Goal: Task Accomplishment & Management: Use online tool/utility

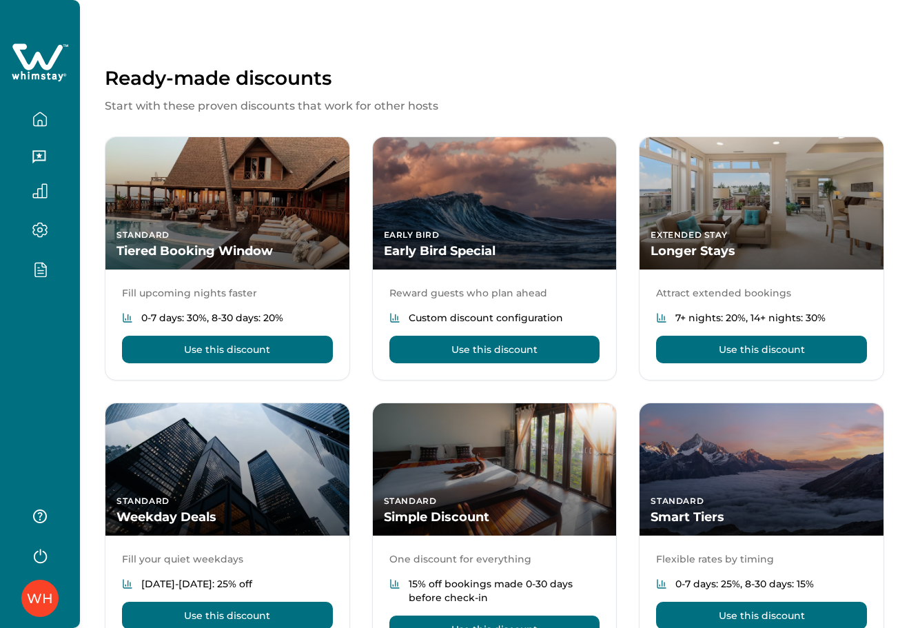
drag, startPoint x: 83, startPoint y: 329, endPoint x: 25, endPoint y: 329, distance: 58.6
click at [82, 329] on div "Ready-made discounts Start with these proven discounts that work for other host…" at bounding box center [494, 339] width 829 height 679
click at [17, 328] on div "WH" at bounding box center [40, 314] width 80 height 628
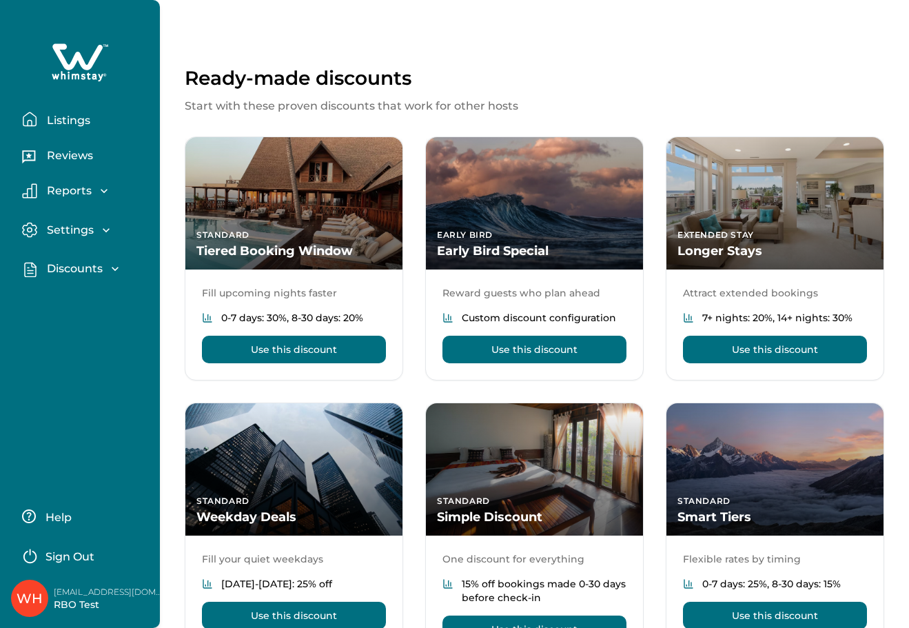
click at [60, 261] on button "Discounts" at bounding box center [85, 269] width 127 height 16
click at [74, 308] on button "Discounts" at bounding box center [95, 299] width 127 height 28
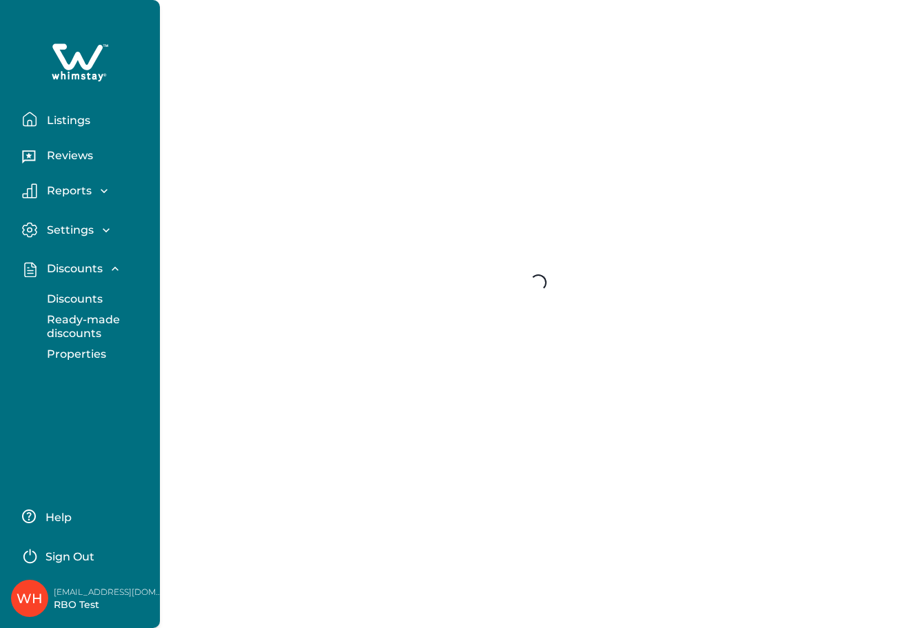
click at [74, 300] on p "Discounts" at bounding box center [73, 299] width 60 height 14
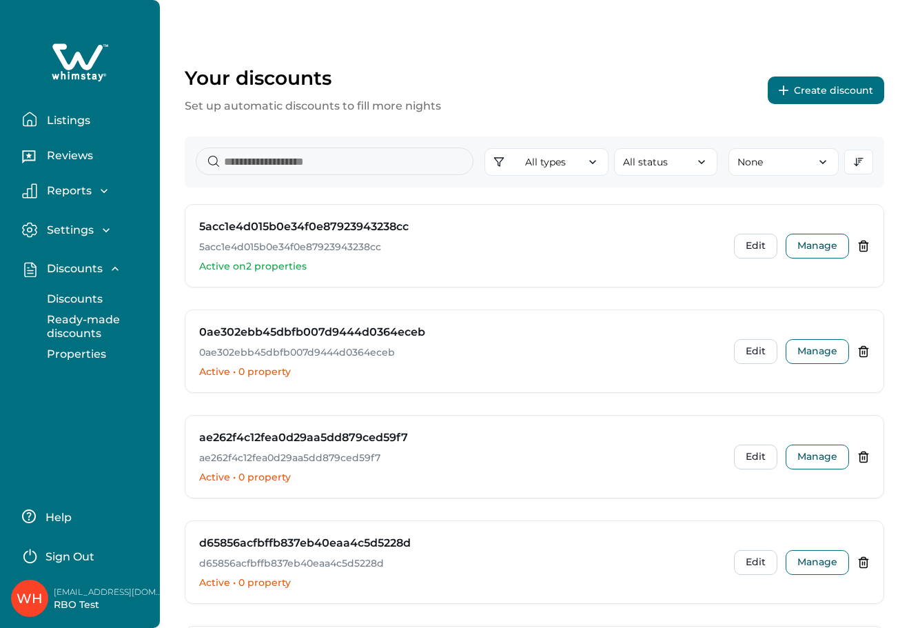
click at [74, 298] on p "Discounts" at bounding box center [73, 299] width 60 height 14
click at [797, 81] on button "Create discount" at bounding box center [826, 90] width 116 height 28
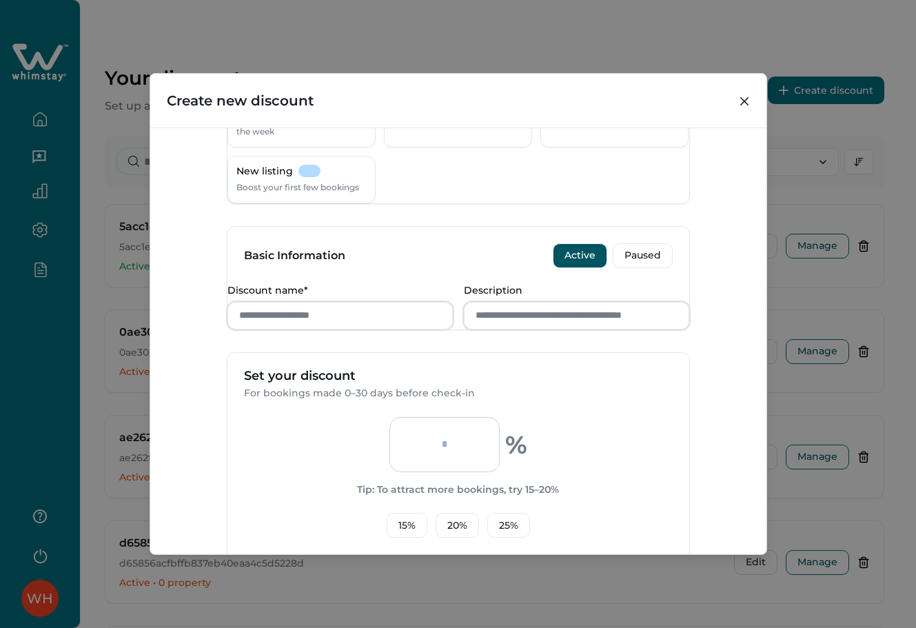
scroll to position [192, 0]
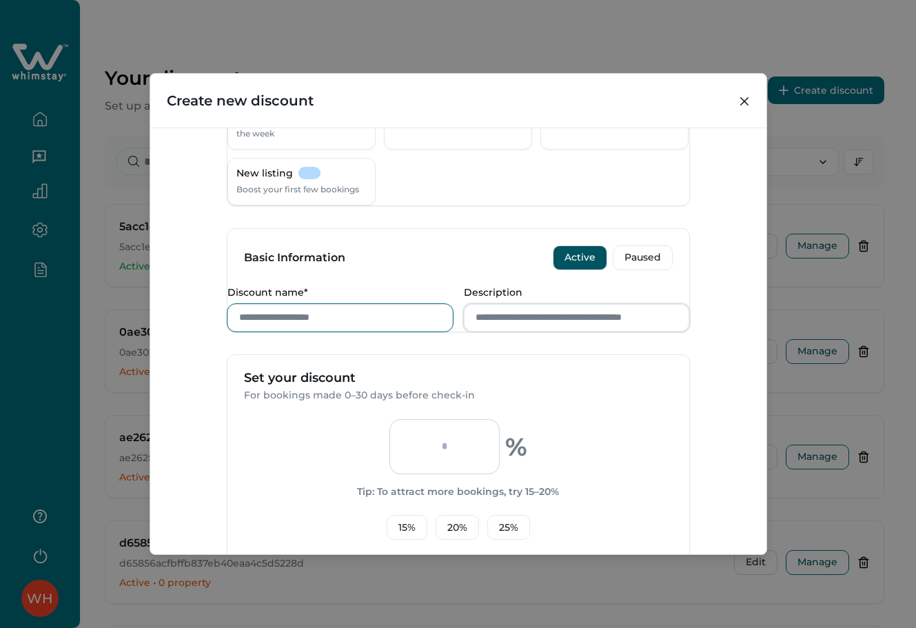
click at [337, 331] on input "Discount name*" at bounding box center [339, 318] width 225 height 28
type input "*****"
click at [522, 331] on input "Description" at bounding box center [576, 318] width 225 height 28
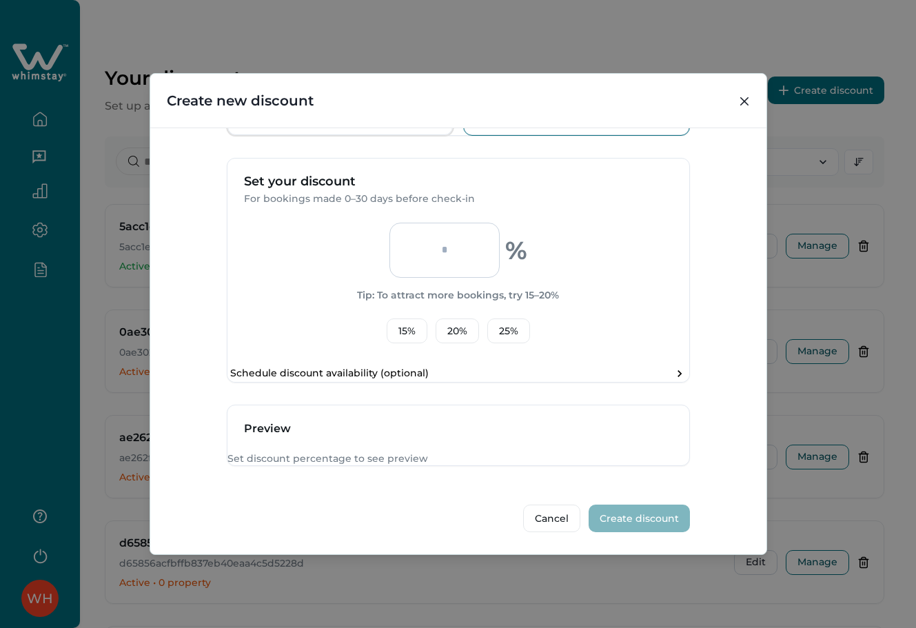
scroll to position [376, 0]
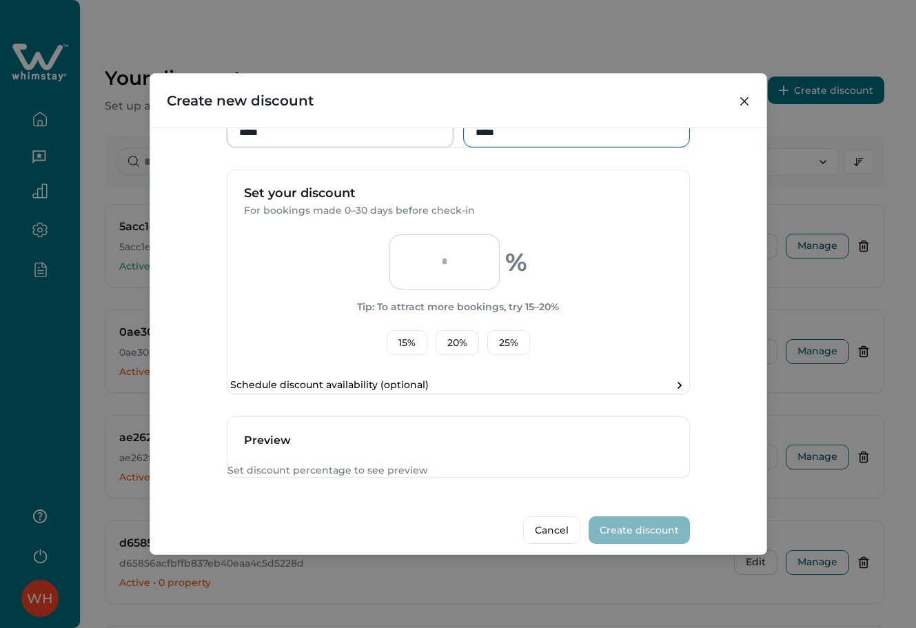
type input "*****"
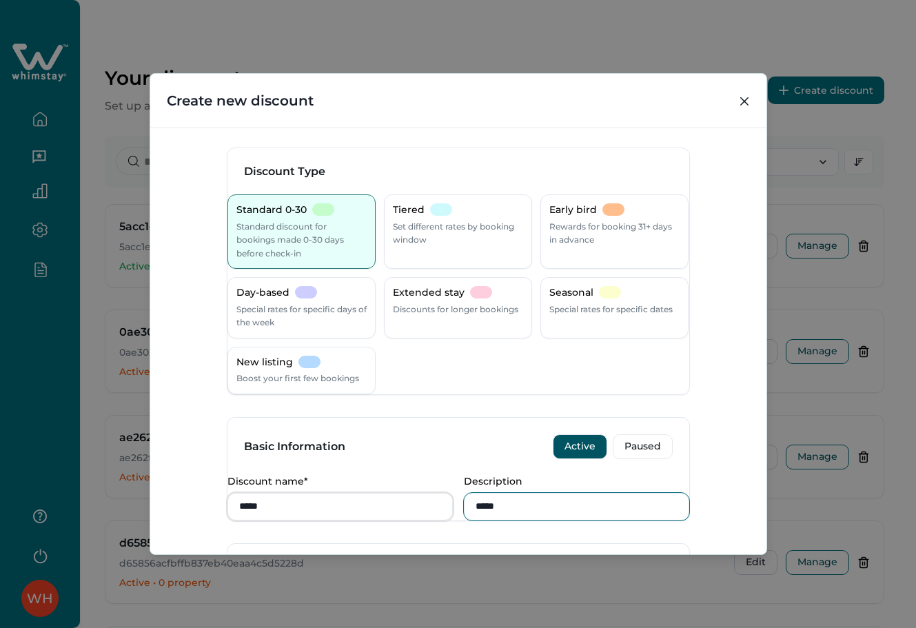
scroll to position [0, 0]
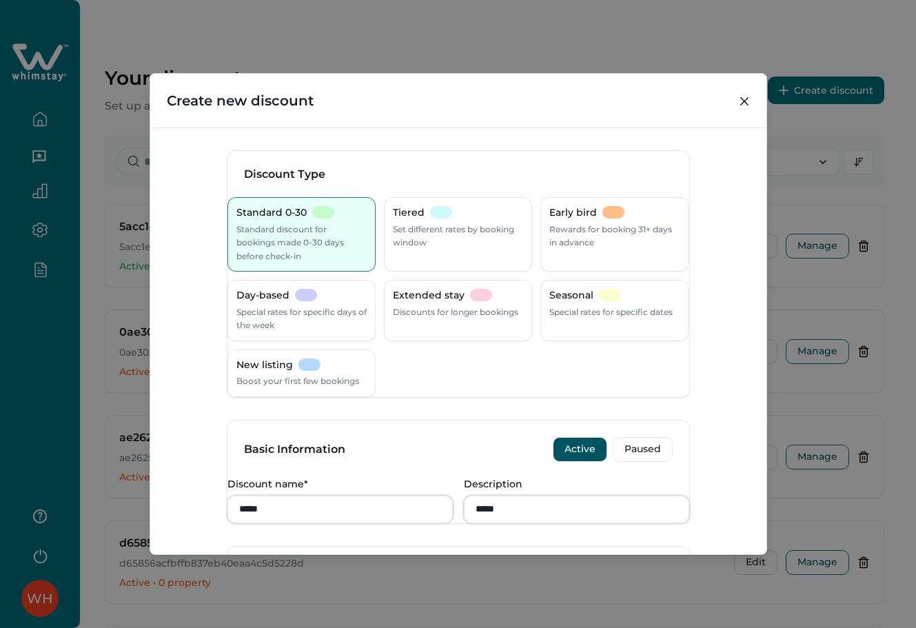
click at [749, 89] on header "Create new discount" at bounding box center [458, 101] width 616 height 54
click at [747, 97] on icon "Close" at bounding box center [744, 101] width 8 height 8
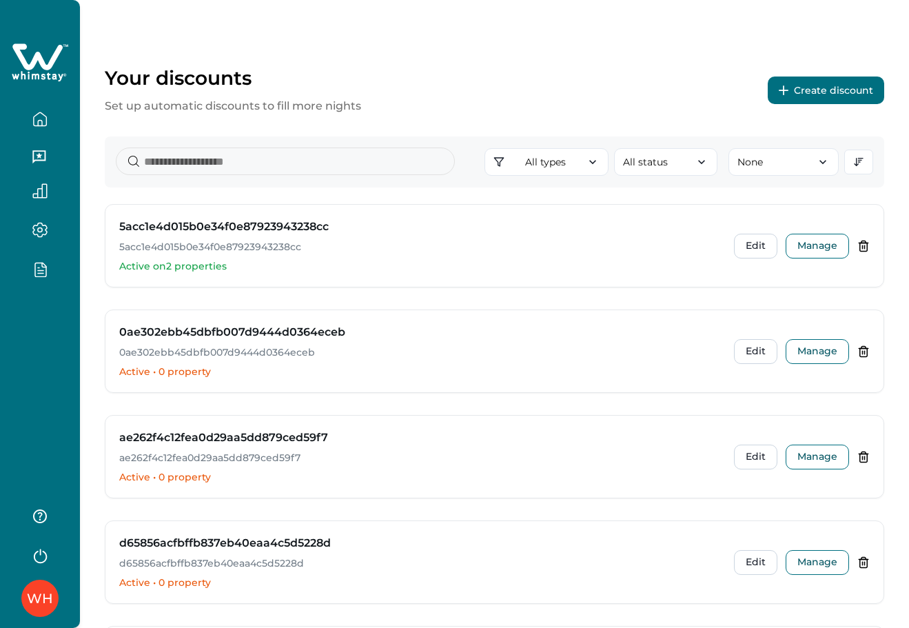
click at [812, 86] on button "Create discount" at bounding box center [826, 90] width 116 height 28
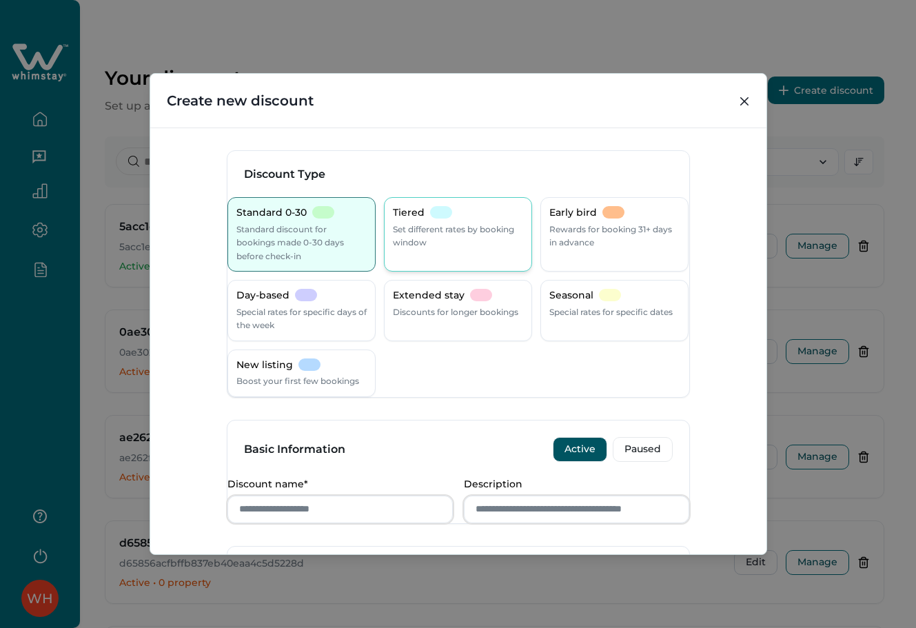
click at [471, 204] on div "Tiered Set different rates by booking window" at bounding box center [458, 234] width 148 height 74
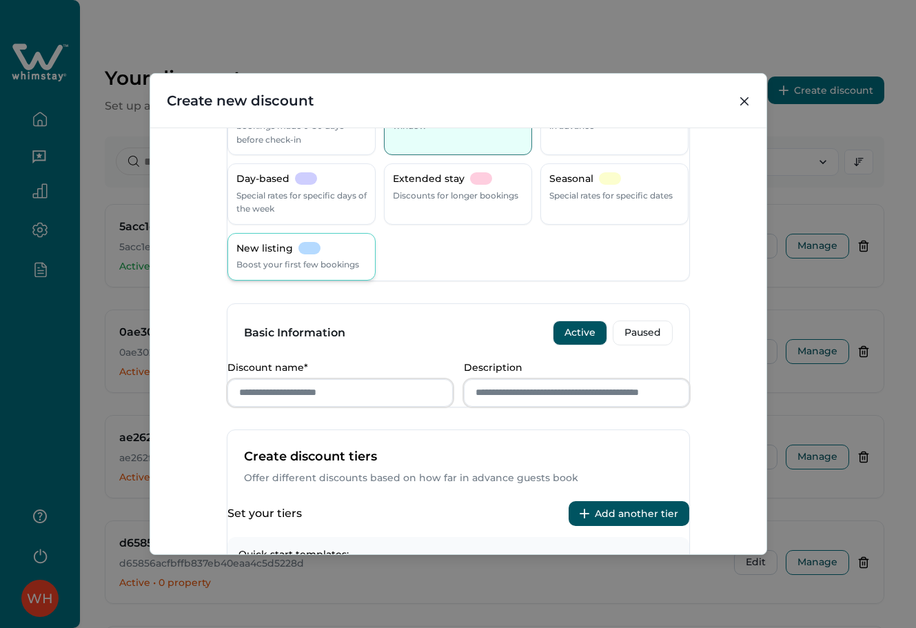
scroll to position [92, 0]
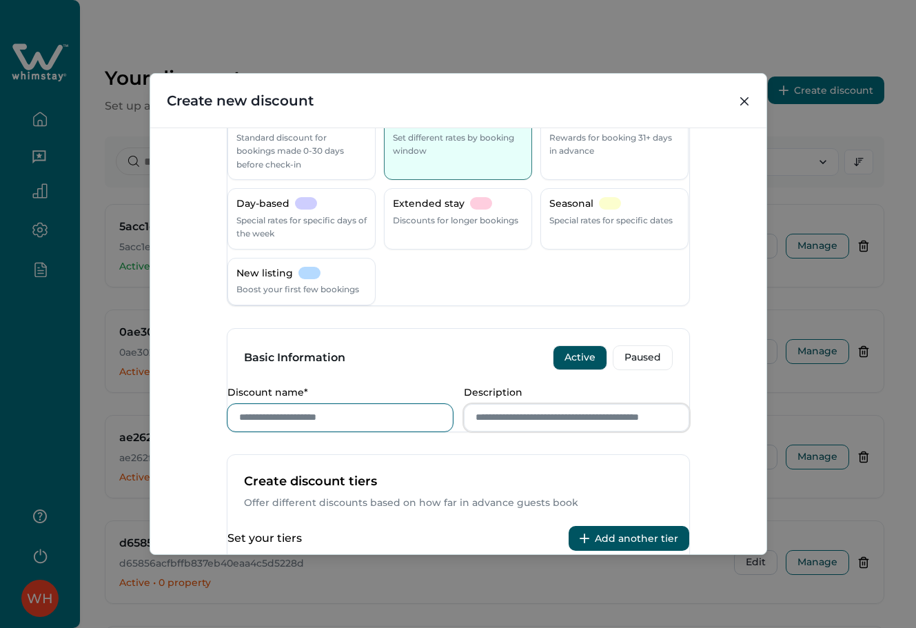
drag, startPoint x: 323, startPoint y: 439, endPoint x: 319, endPoint y: 447, distance: 8.6
click at [323, 431] on input "Discount name*" at bounding box center [339, 418] width 225 height 28
type input "****"
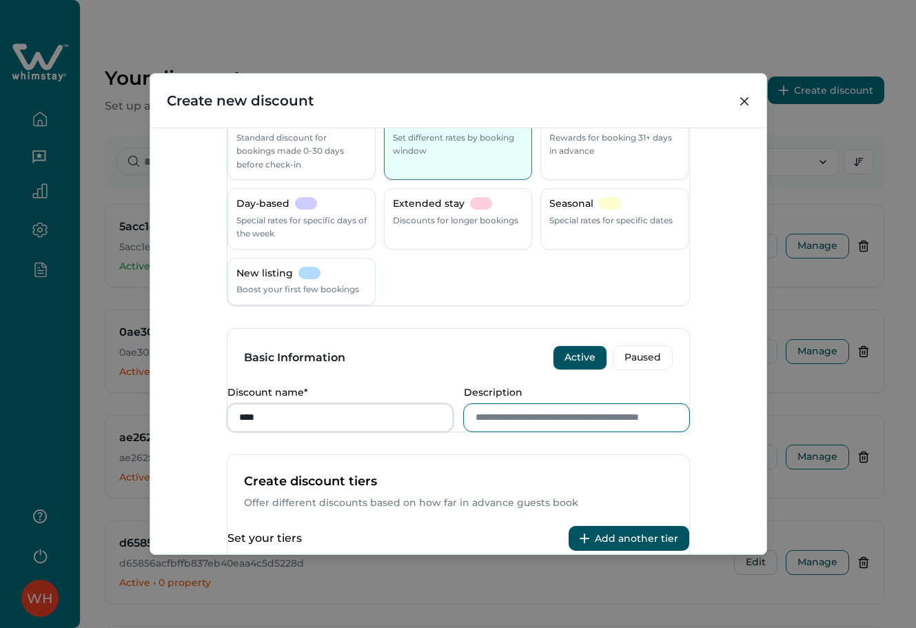
click at [465, 431] on input "Description" at bounding box center [576, 418] width 225 height 28
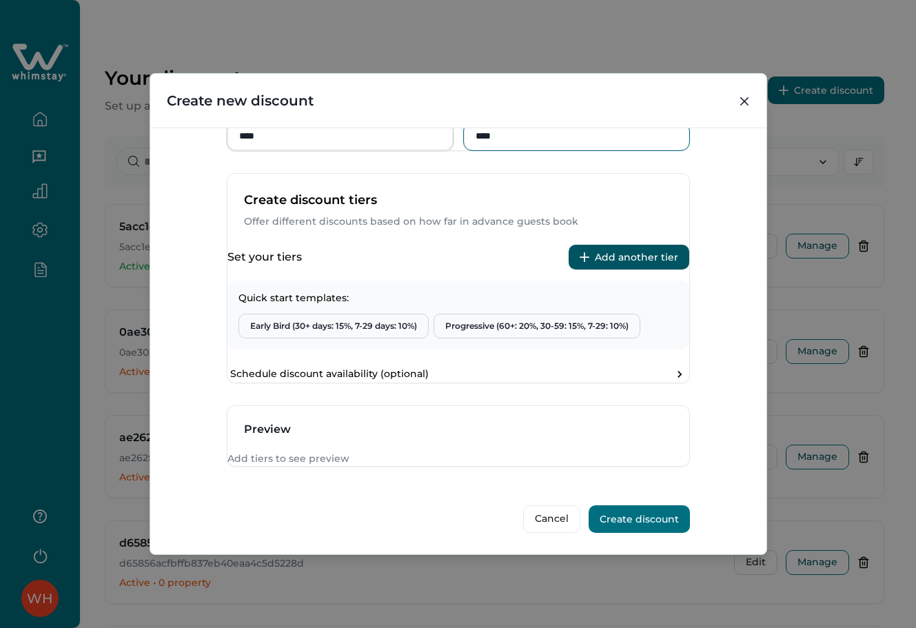
scroll to position [453, 0]
type input "****"
click at [610, 245] on button "Add another tier" at bounding box center [629, 257] width 121 height 25
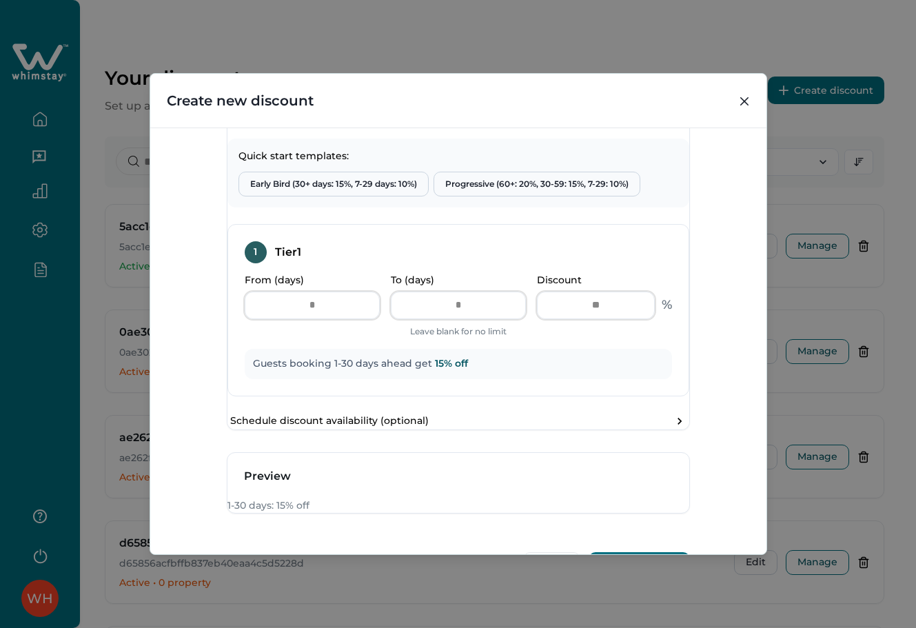
scroll to position [642, 0]
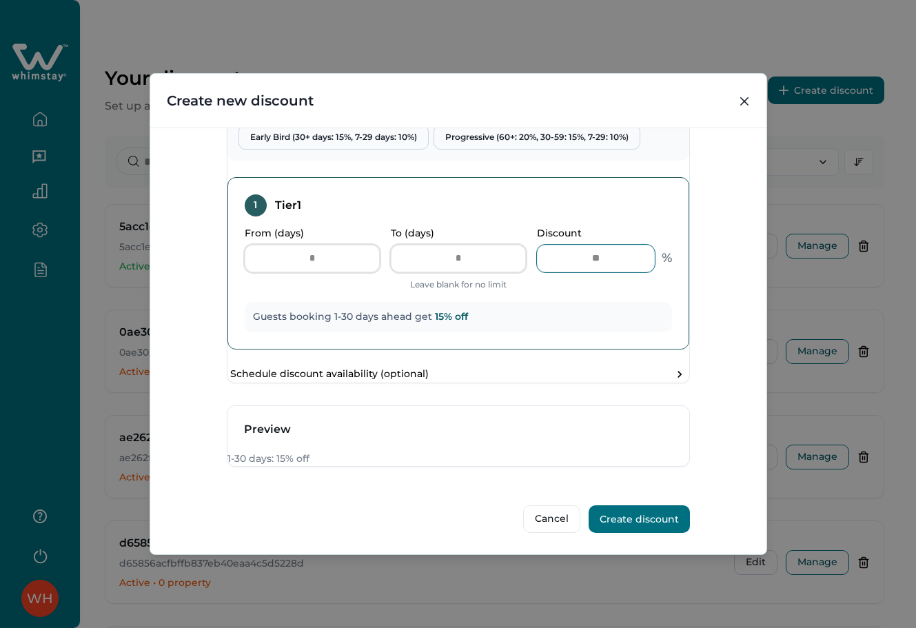
click at [595, 245] on input "**" at bounding box center [596, 259] width 118 height 28
type input "*"
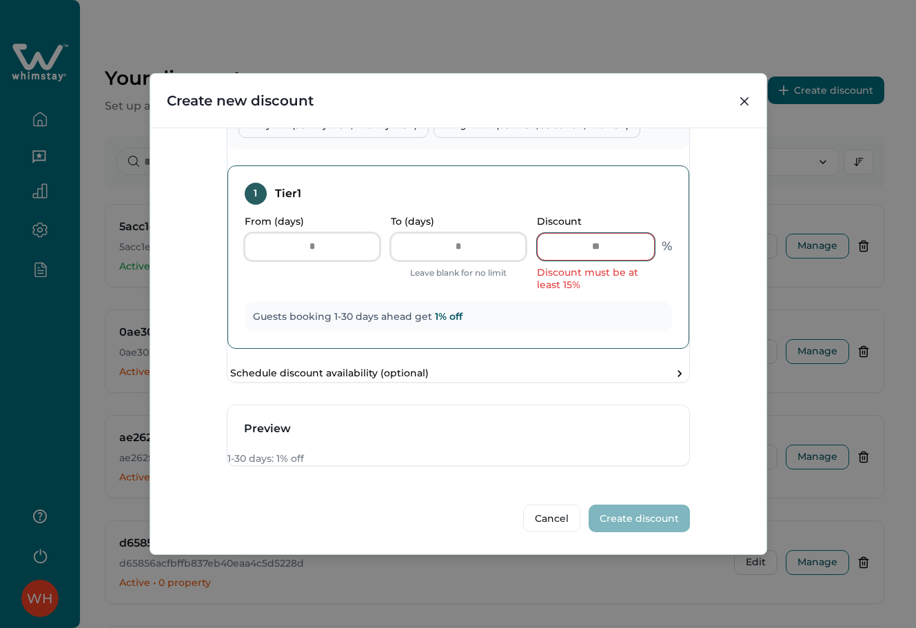
type input "**"
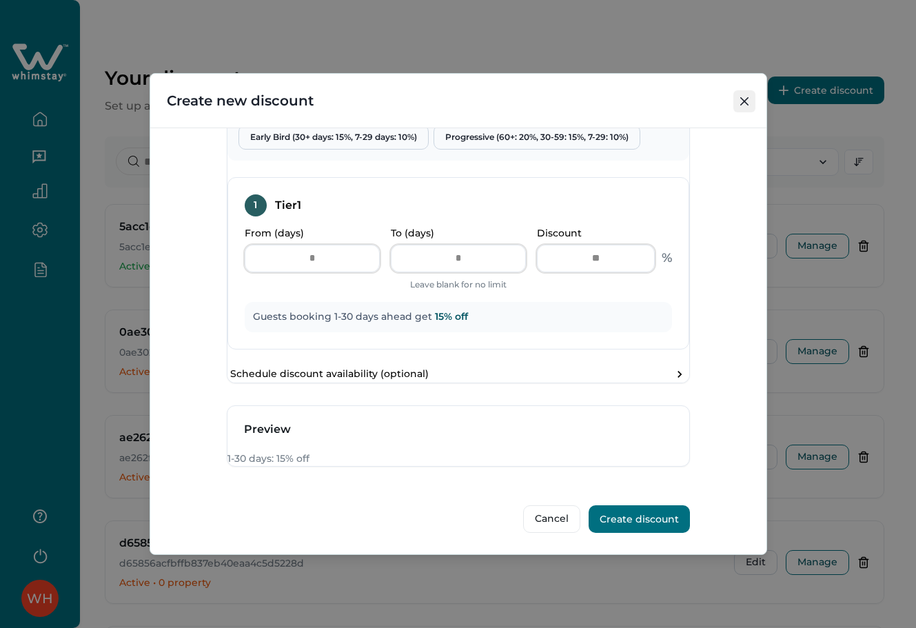
click at [746, 101] on icon "Close" at bounding box center [744, 101] width 8 height 8
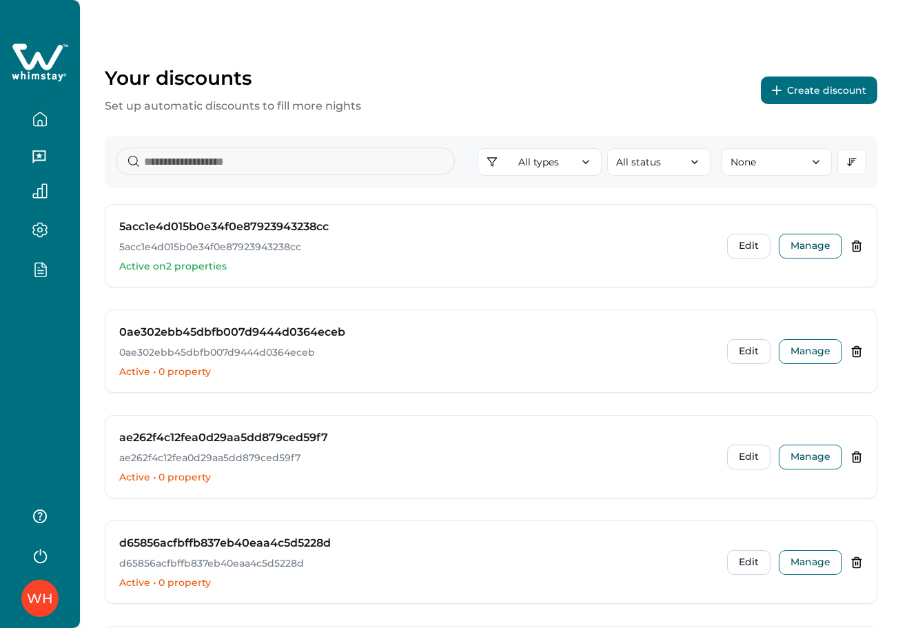
click at [814, 92] on button "Create discount" at bounding box center [819, 90] width 116 height 28
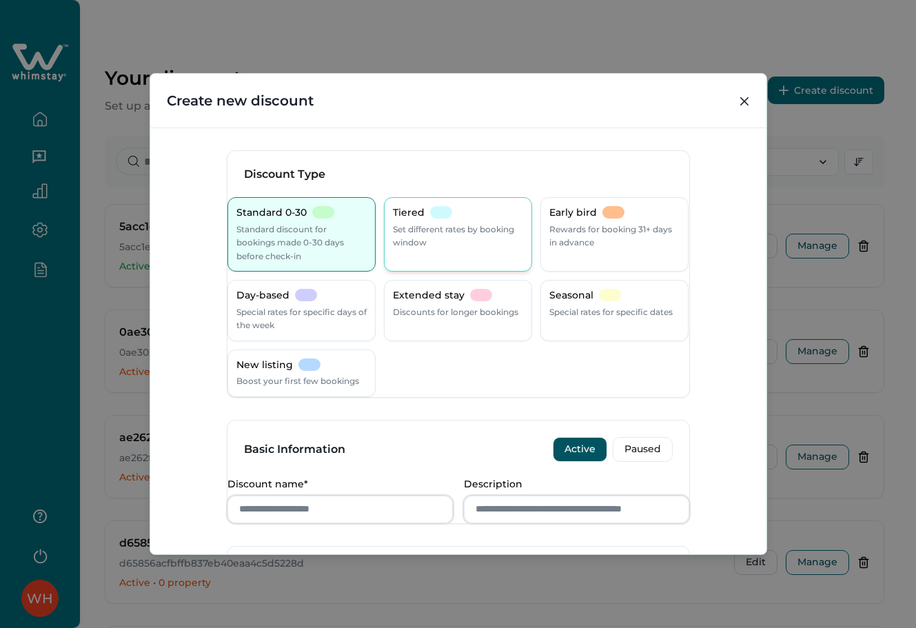
click at [458, 209] on div "Tiered Set different rates by booking window" at bounding box center [458, 227] width 130 height 43
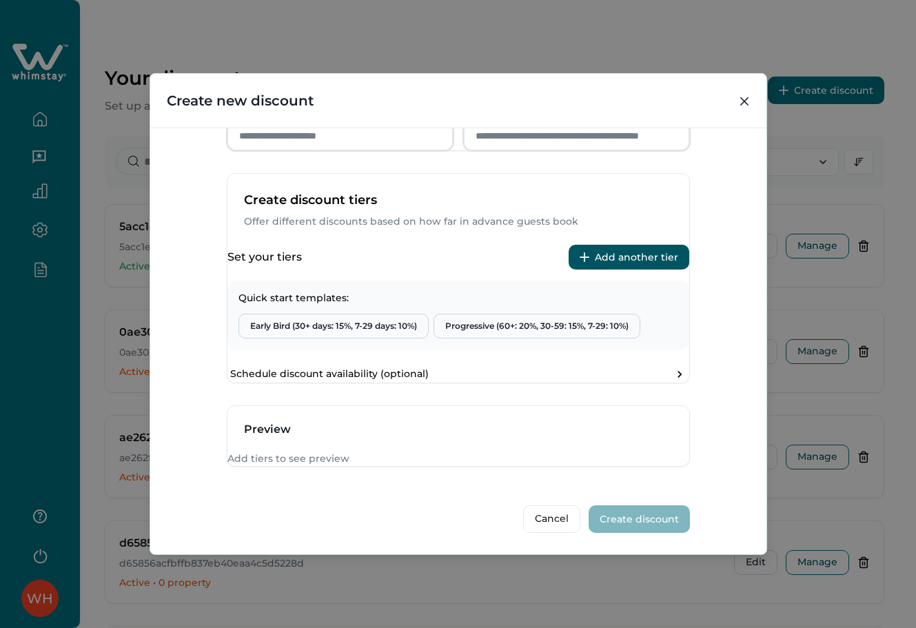
scroll to position [453, 0]
click at [596, 245] on button "Add another tier" at bounding box center [629, 257] width 121 height 25
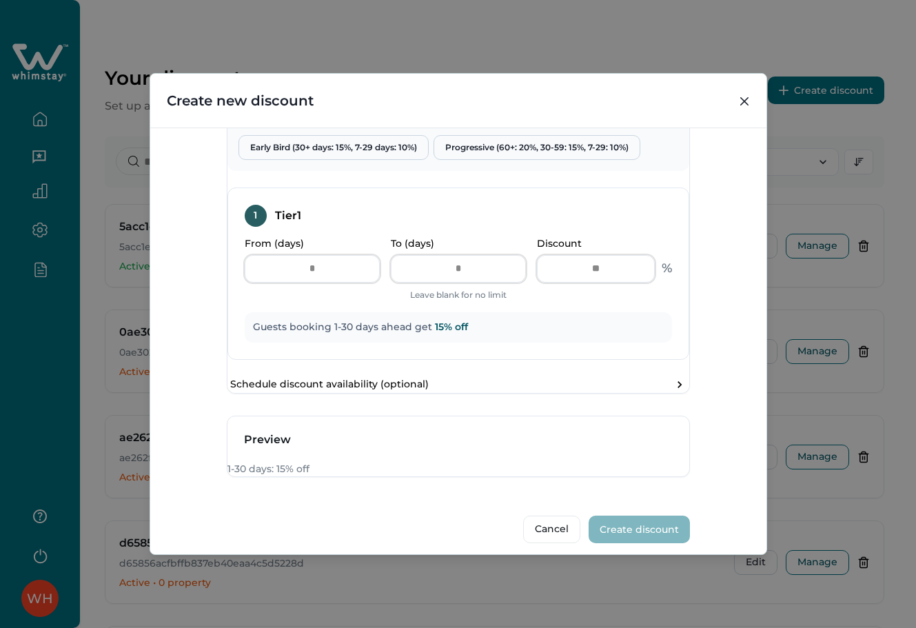
scroll to position [366, 0]
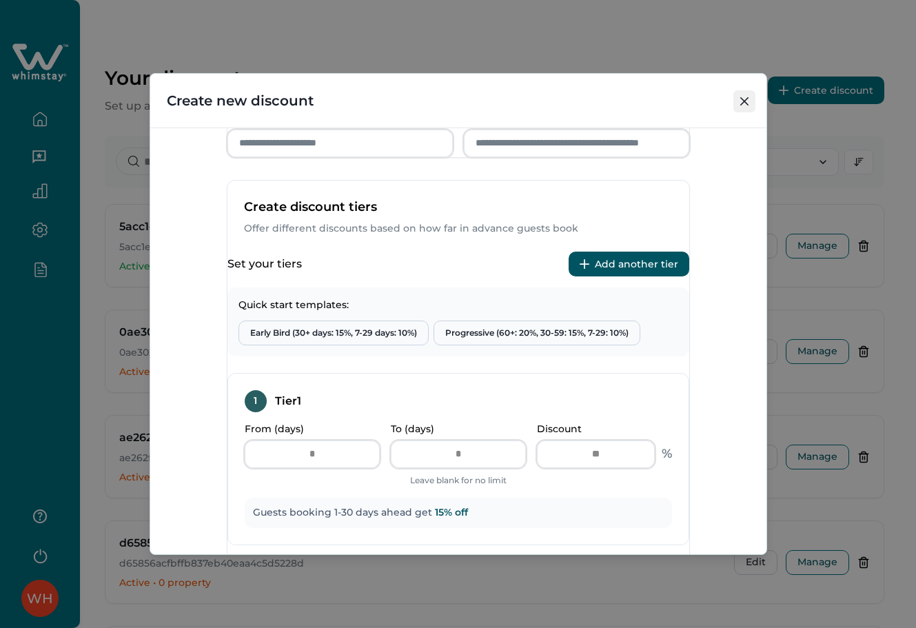
click at [737, 96] on button "Close" at bounding box center [744, 101] width 22 height 22
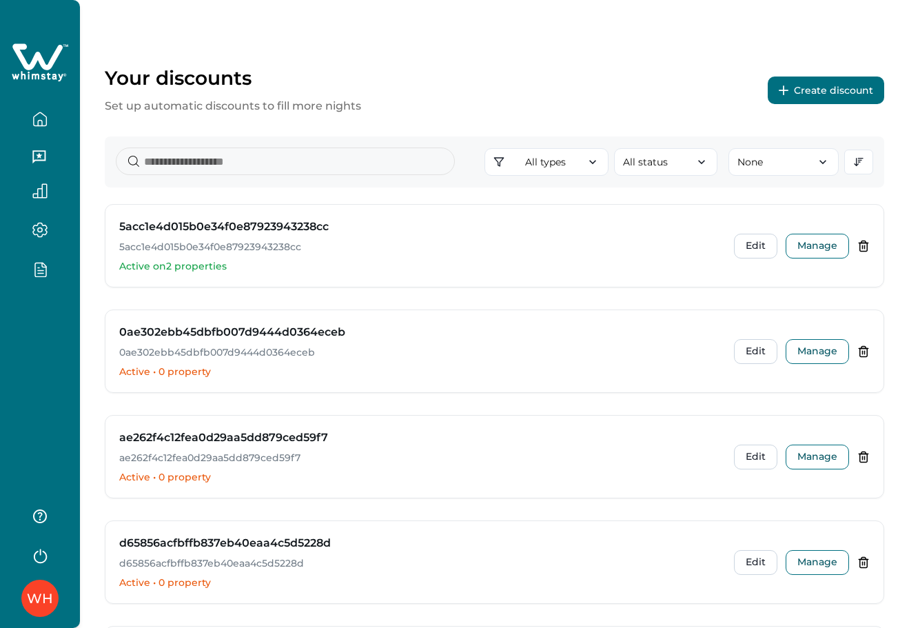
click at [843, 94] on button "Create discount" at bounding box center [826, 90] width 116 height 28
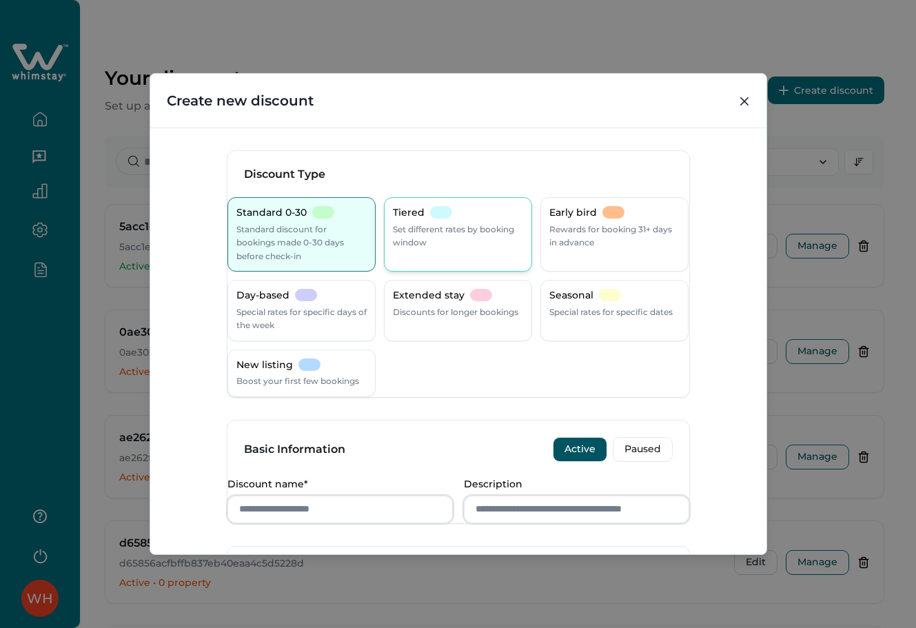
click at [463, 234] on p "Set different rates by booking window" at bounding box center [458, 236] width 130 height 27
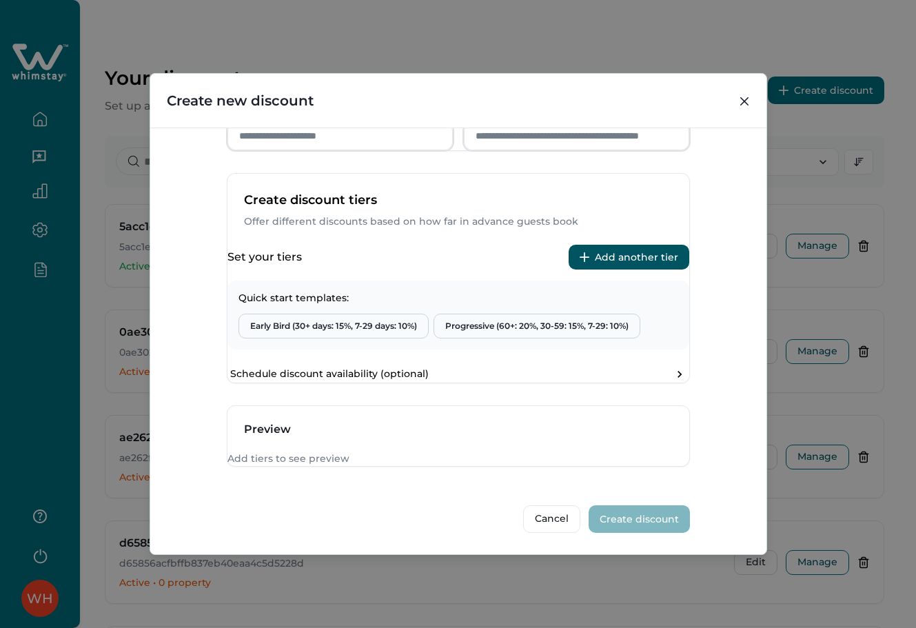
scroll to position [177, 0]
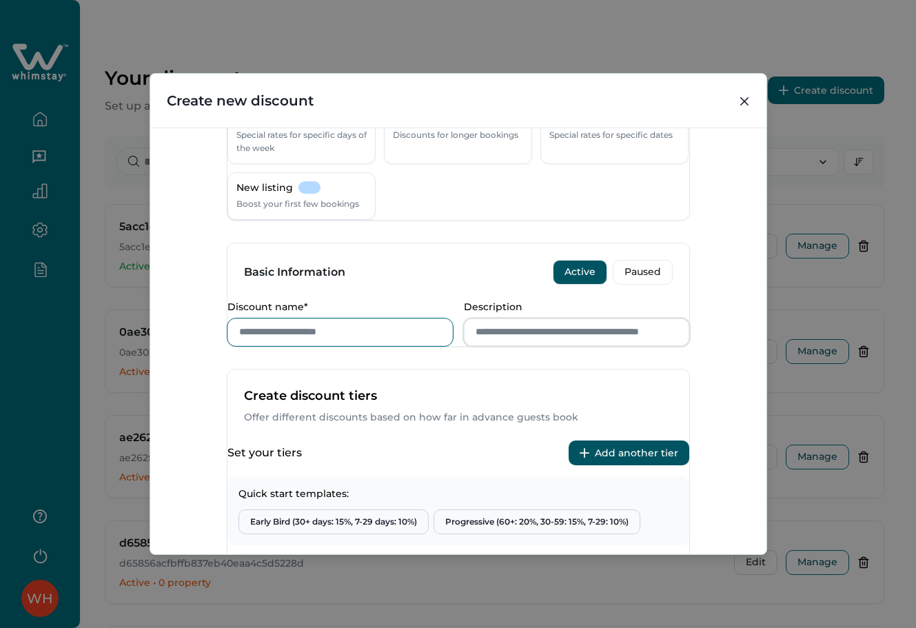
click at [329, 346] on input "Discount name*" at bounding box center [339, 332] width 225 height 28
type input "****"
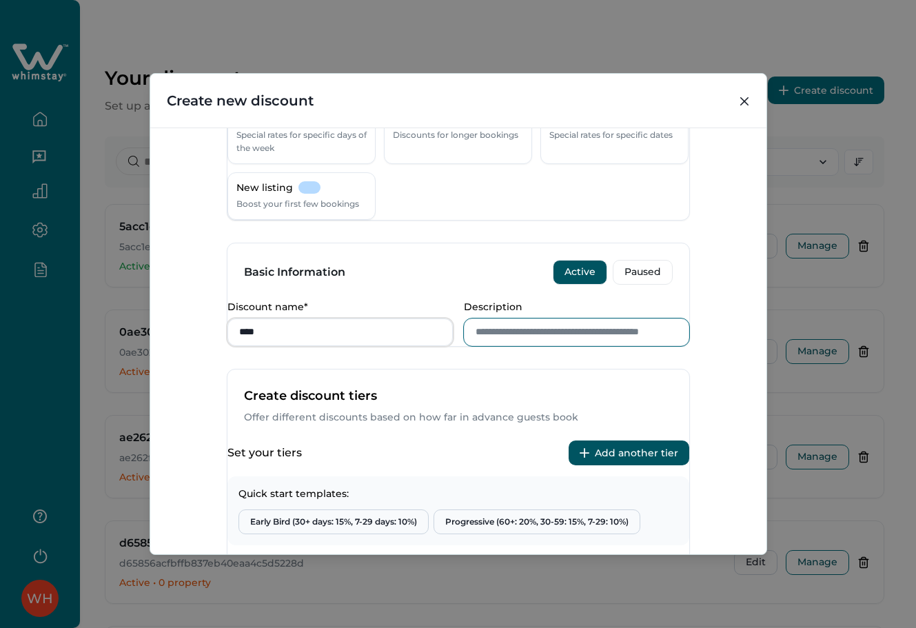
click at [524, 346] on input "Description" at bounding box center [576, 332] width 225 height 28
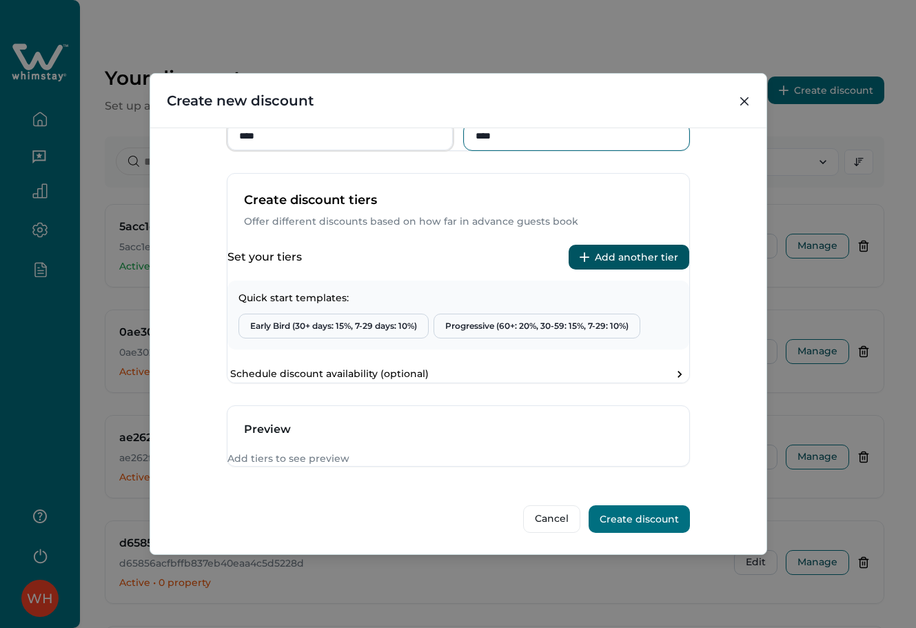
type input "****"
click at [753, 95] on button "Close" at bounding box center [744, 101] width 22 height 22
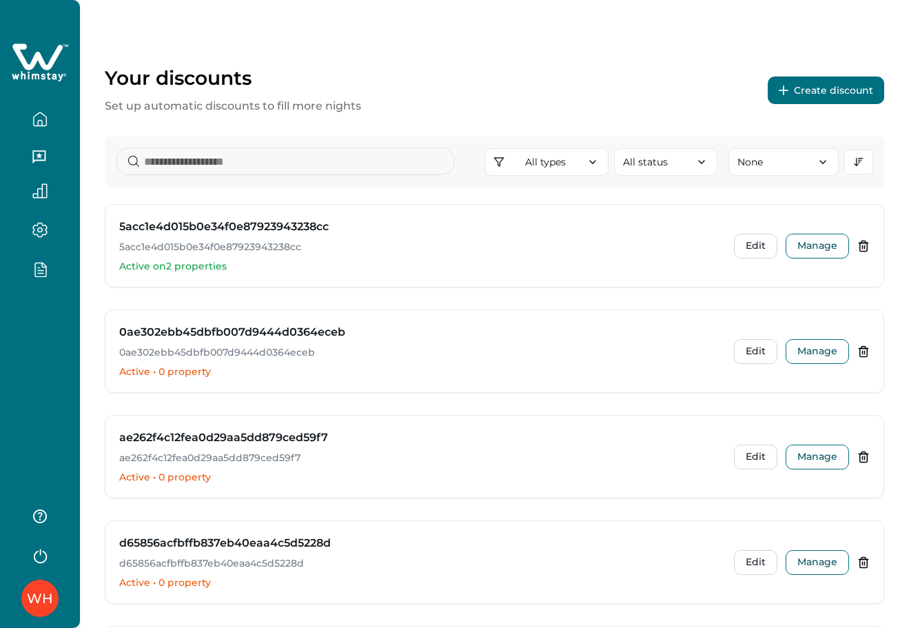
click at [795, 94] on button "Create discount" at bounding box center [826, 90] width 116 height 28
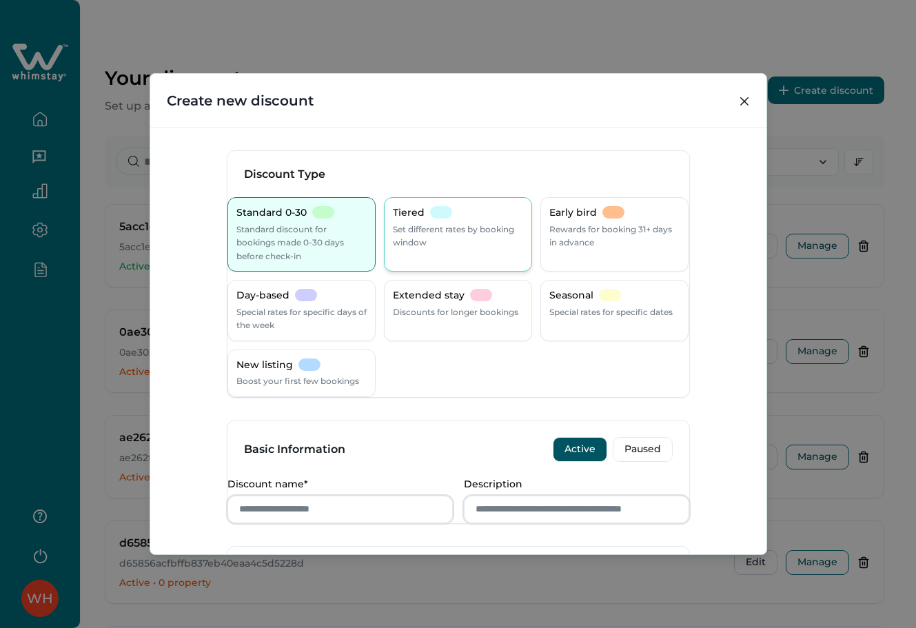
click at [408, 203] on div "Tiered Set different rates by booking window" at bounding box center [458, 234] width 148 height 74
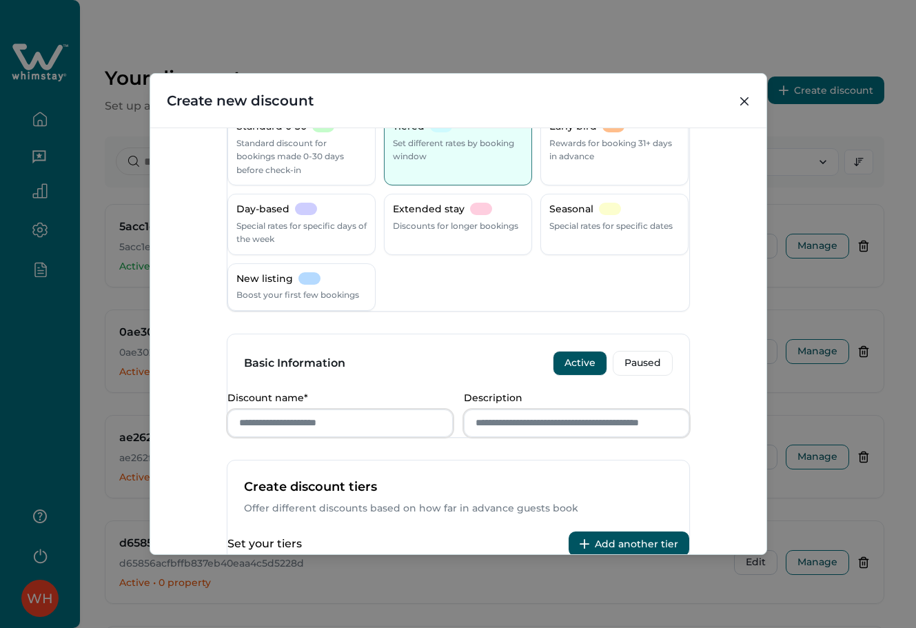
scroll to position [276, 0]
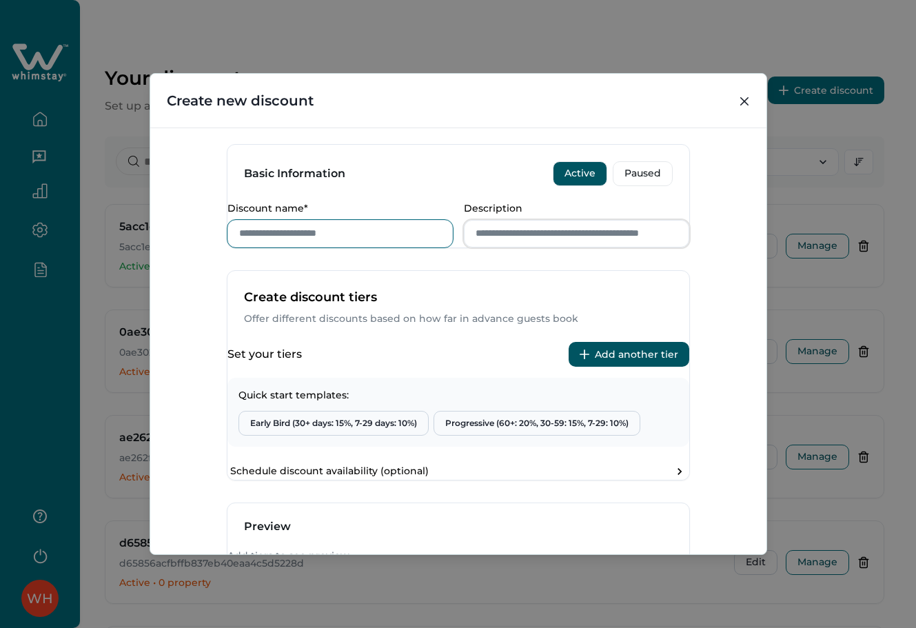
click at [351, 247] on input "Discount name*" at bounding box center [339, 234] width 225 height 28
type input "***"
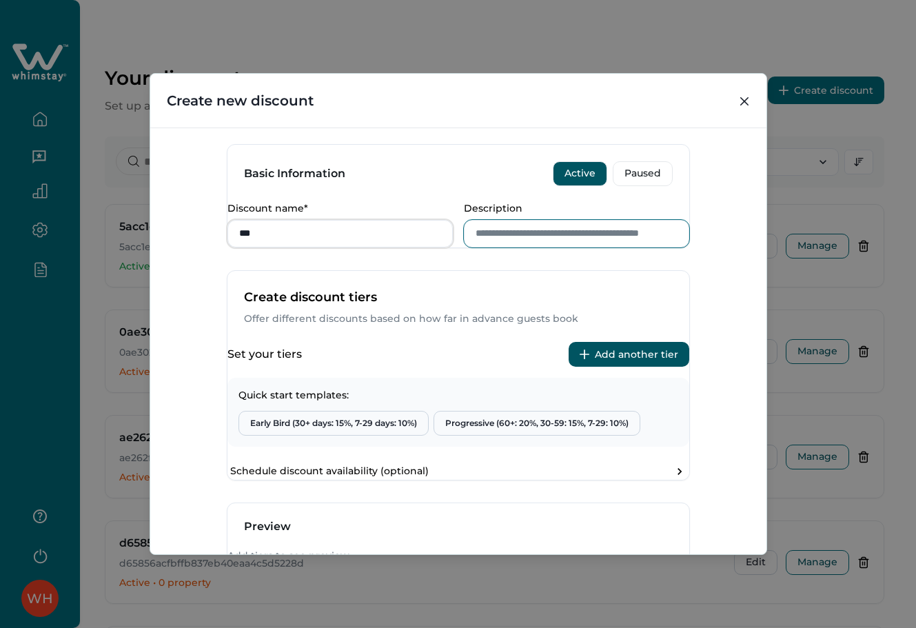
click at [578, 247] on input "Description" at bounding box center [576, 234] width 225 height 28
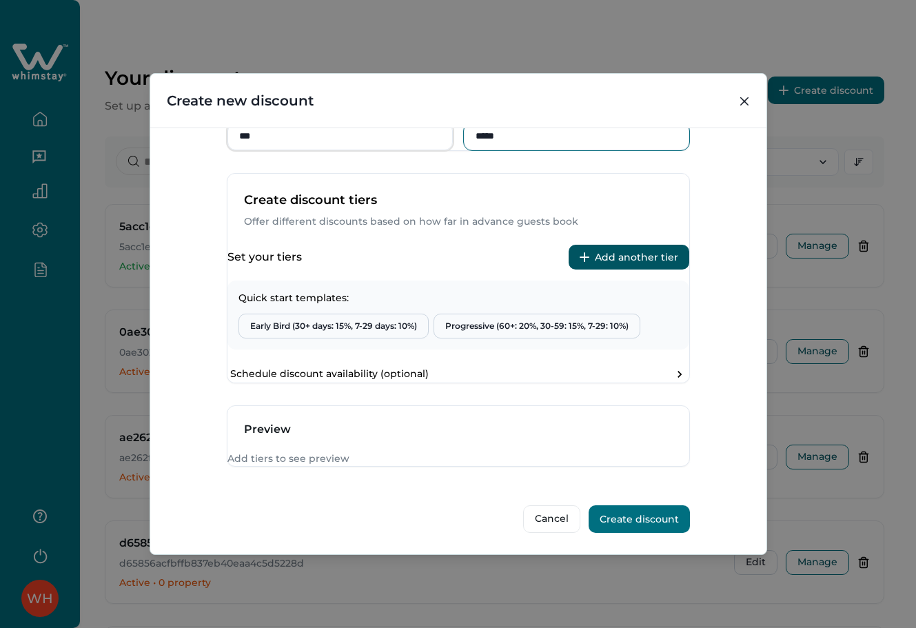
scroll to position [0, 0]
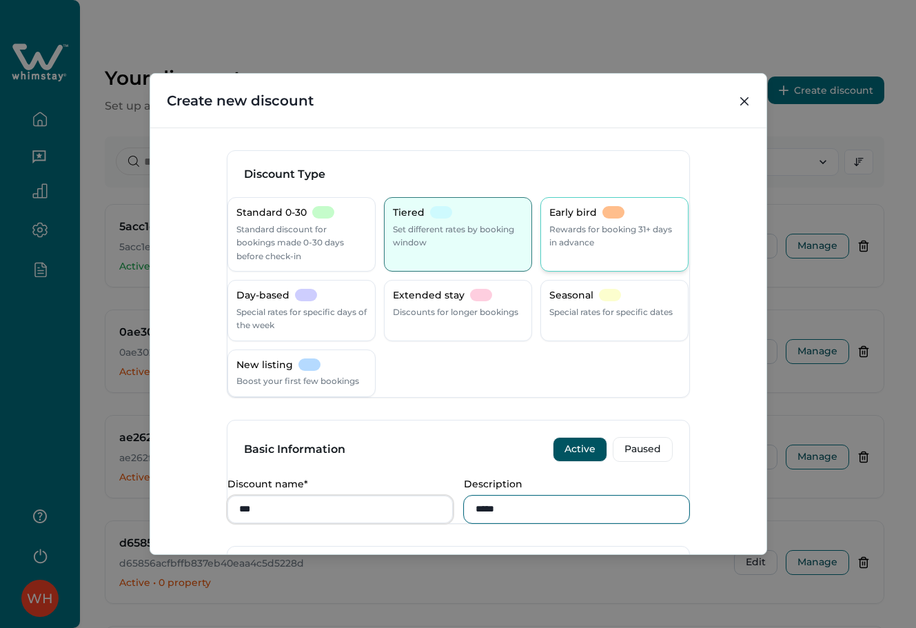
type input "*****"
click at [597, 228] on p "Rewards for booking 31+ days in advance" at bounding box center [614, 236] width 130 height 27
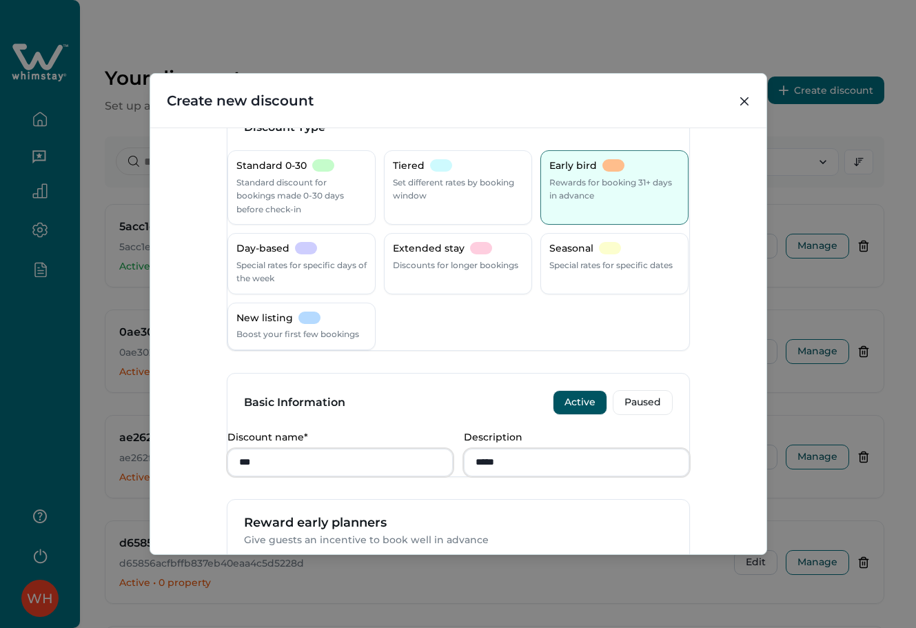
scroll to position [506, 0]
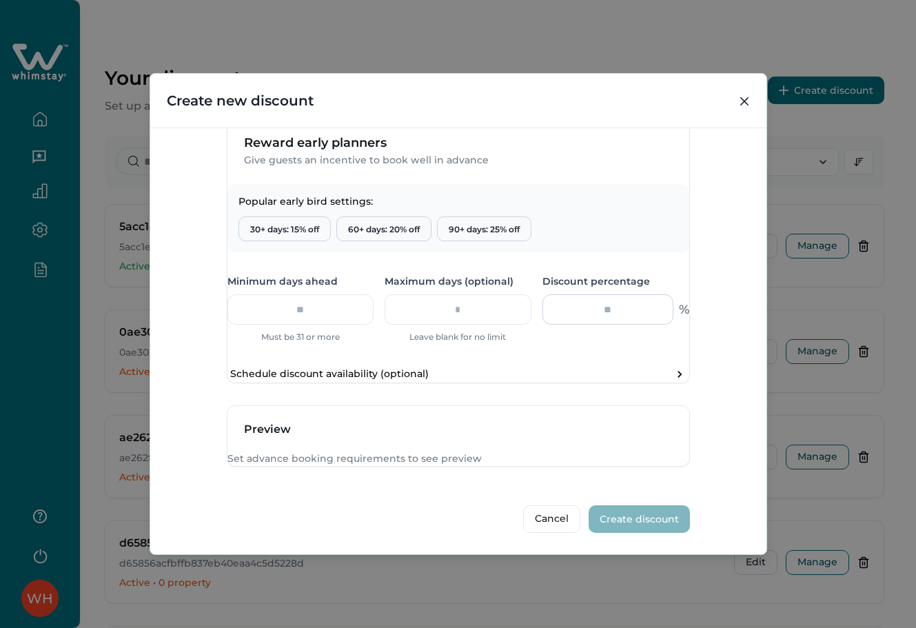
click at [622, 294] on input "number" at bounding box center [607, 309] width 131 height 30
type input "**"
click at [334, 294] on input "number" at bounding box center [300, 309] width 147 height 30
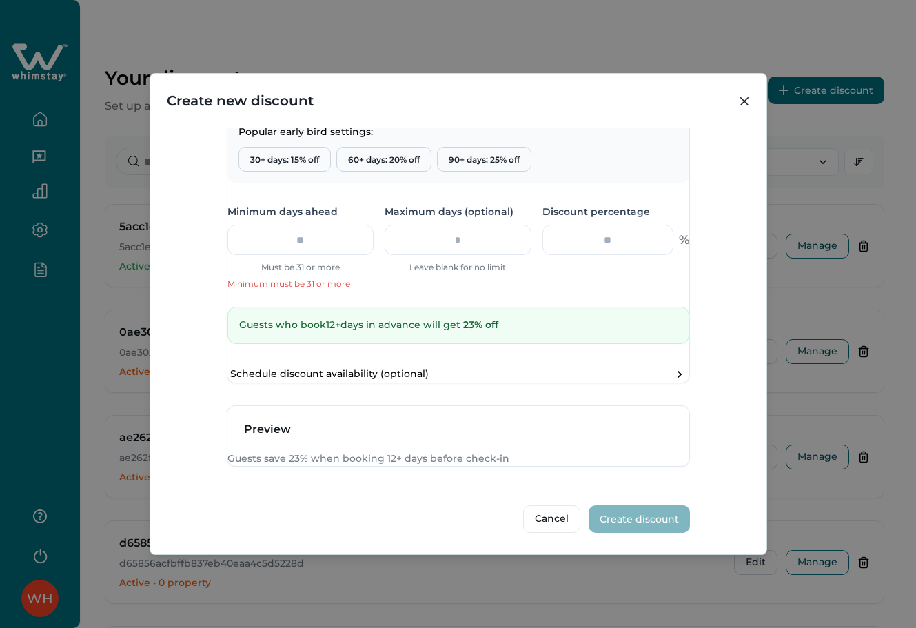
type input "*"
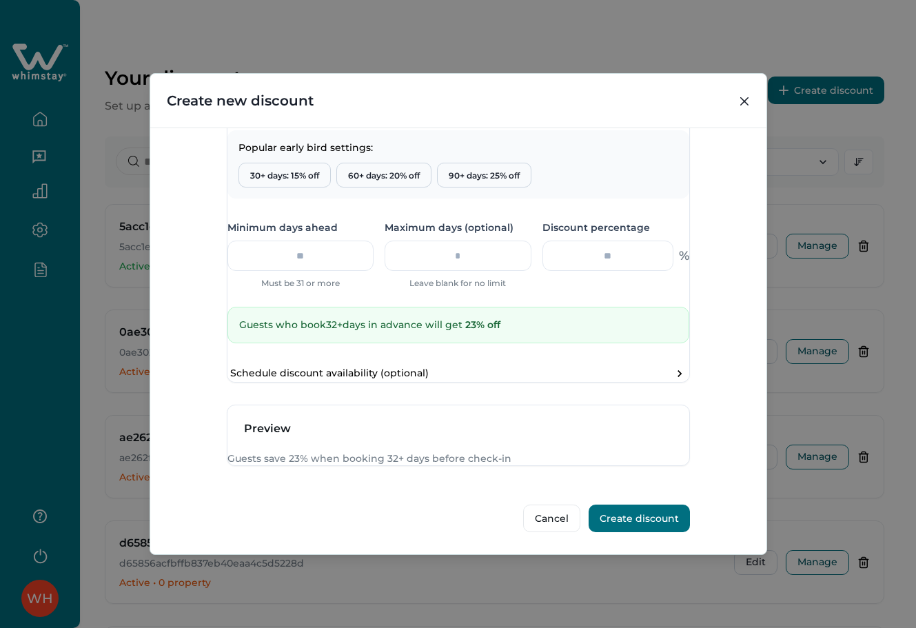
scroll to position [560, 0]
type input "**"
click at [611, 240] on input "**" at bounding box center [607, 255] width 131 height 30
type input "*"
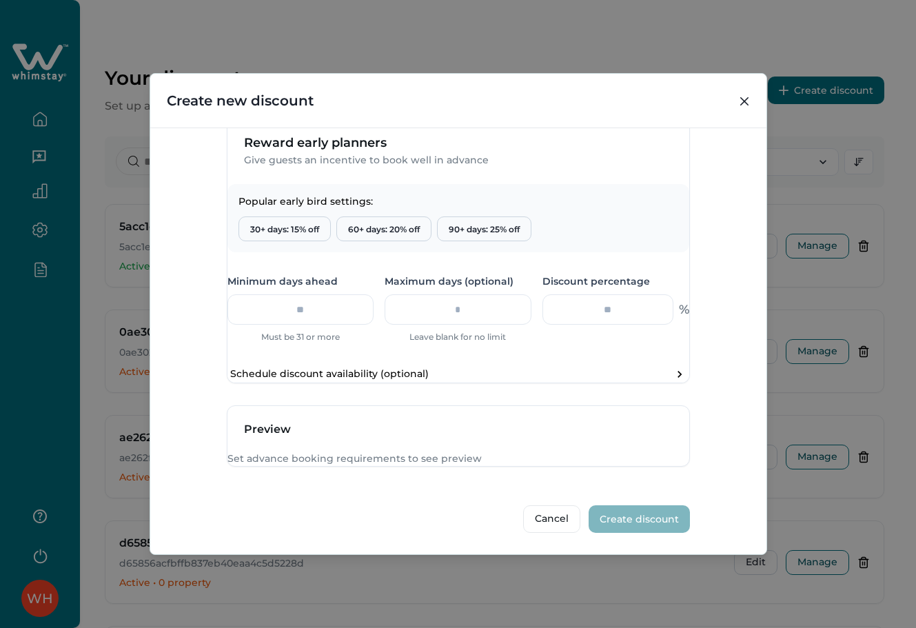
scroll to position [506, 0]
click at [617, 294] on input "number" at bounding box center [607, 309] width 131 height 30
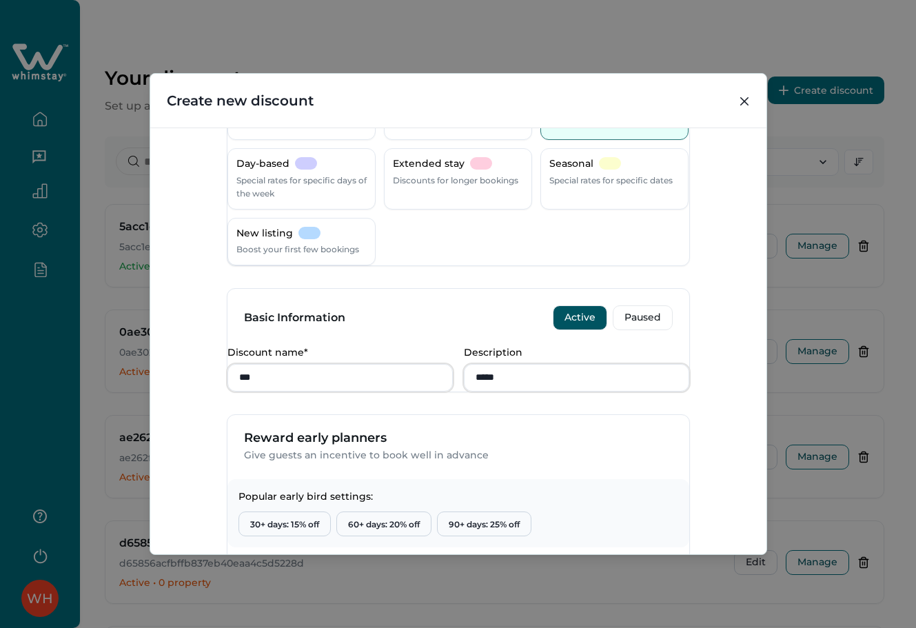
scroll to position [100, 0]
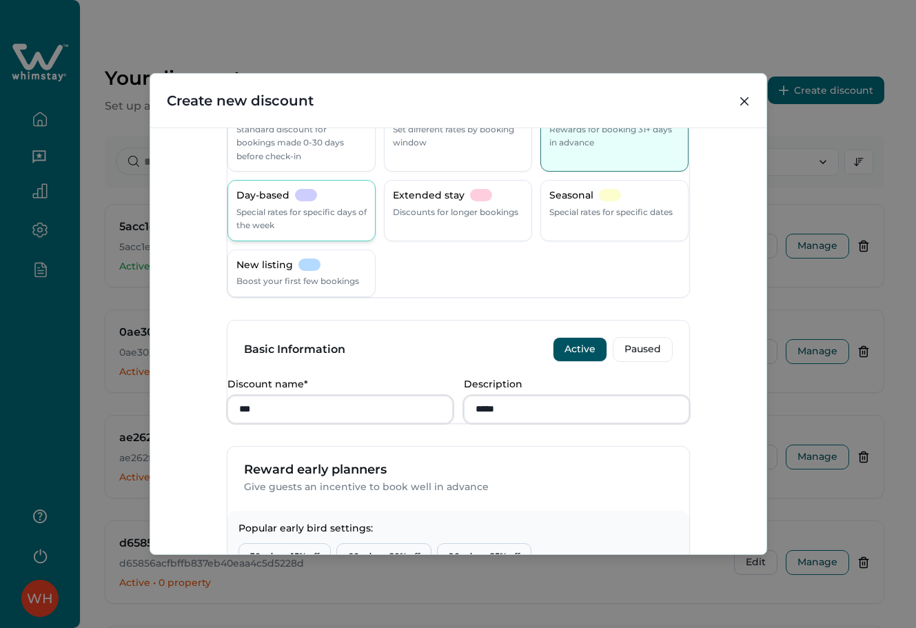
type input "**"
click at [309, 190] on div at bounding box center [306, 195] width 22 height 12
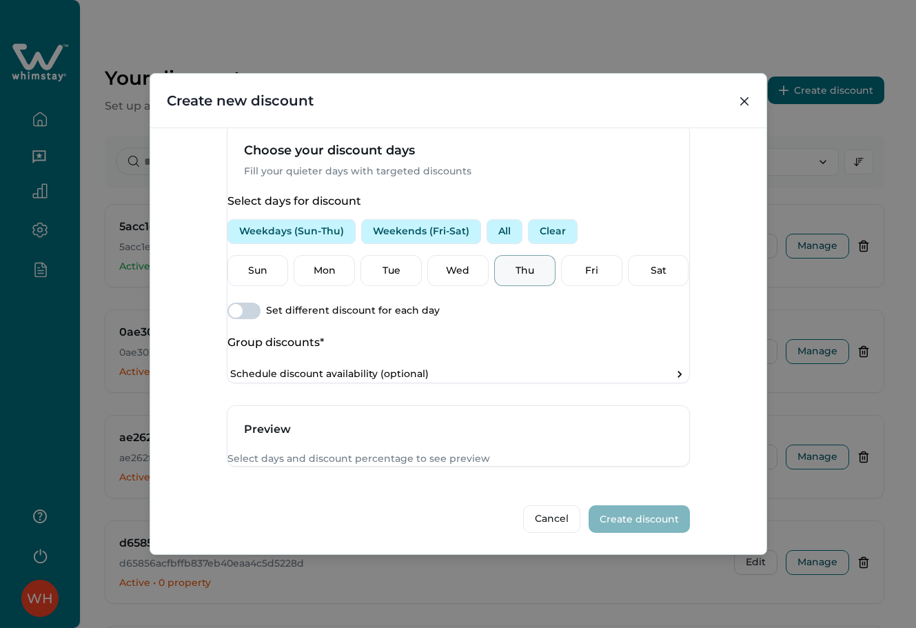
scroll to position [502, 0]
click at [346, 264] on p "Mon" at bounding box center [324, 271] width 43 height 14
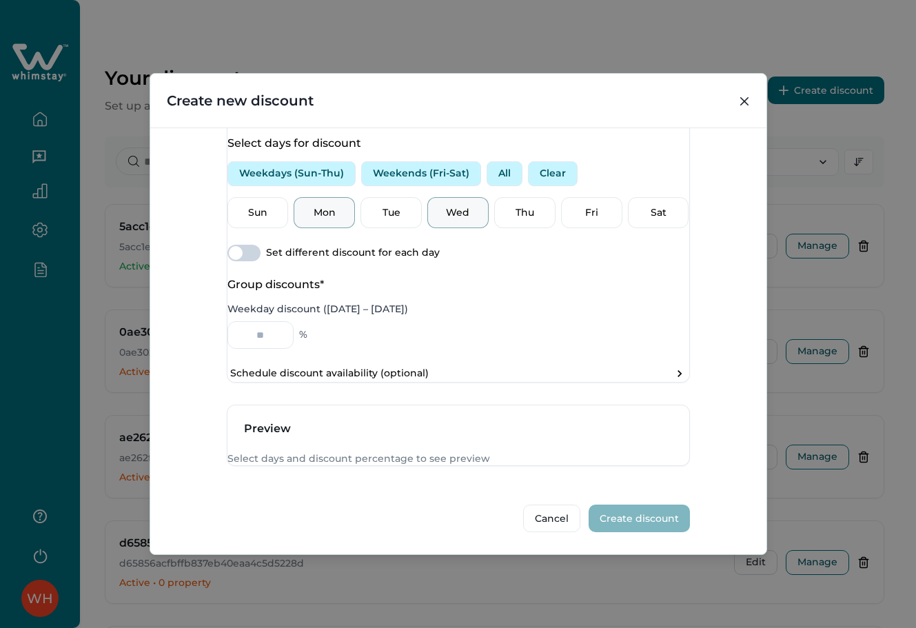
click at [436, 220] on p "Wed" at bounding box center [457, 213] width 43 height 14
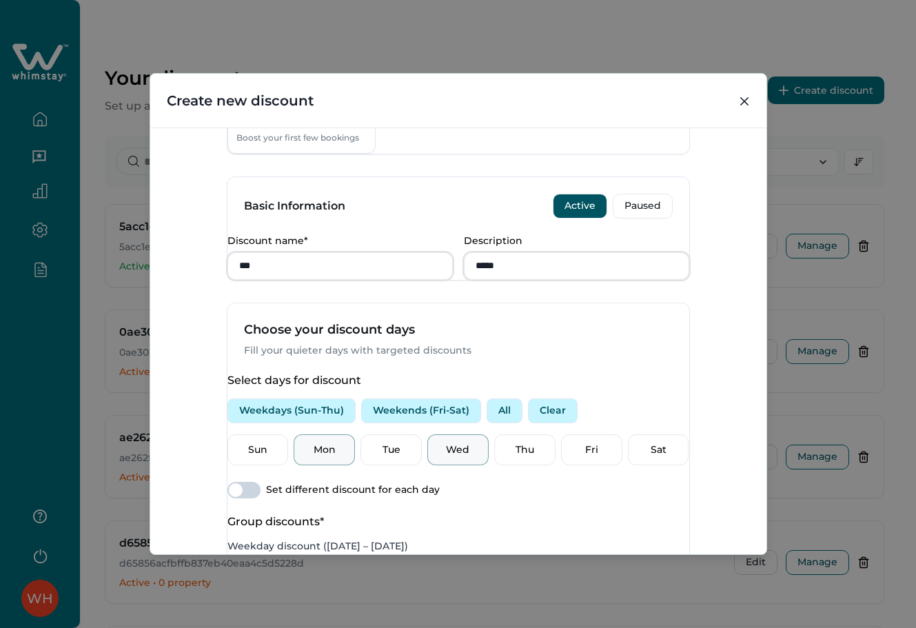
scroll to position [0, 0]
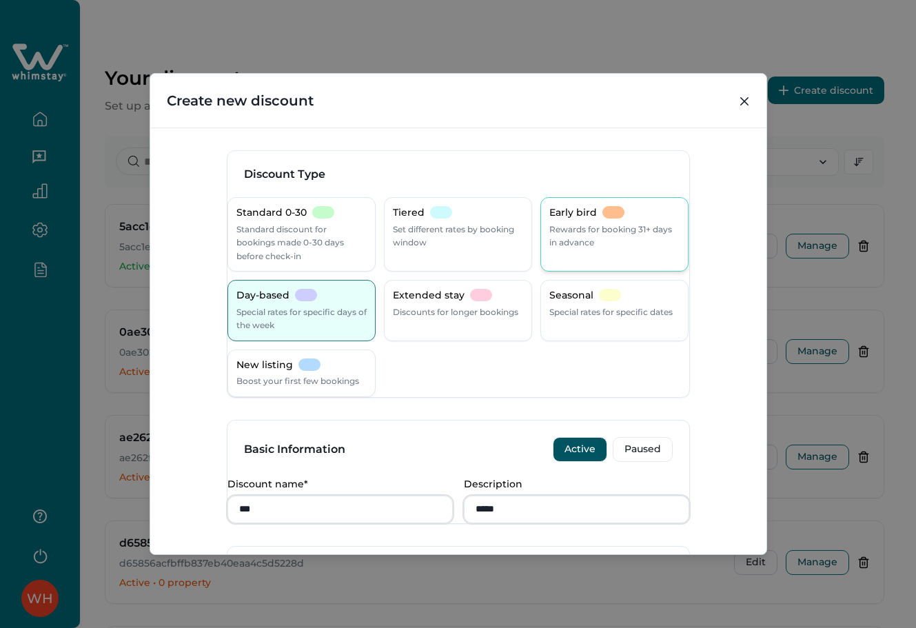
click at [604, 209] on div at bounding box center [613, 212] width 22 height 12
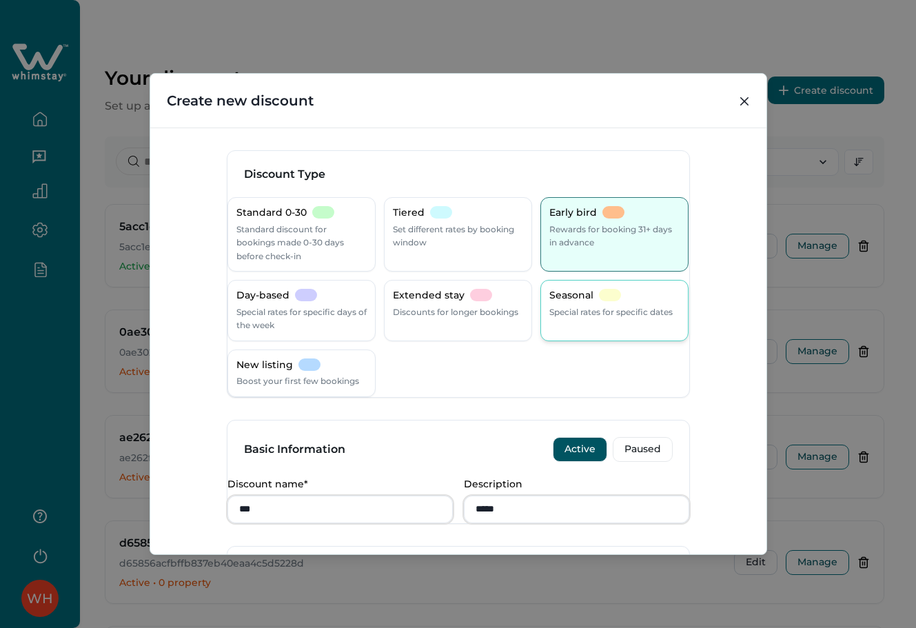
click at [595, 316] on p "Special rates for specific dates" at bounding box center [610, 312] width 123 height 14
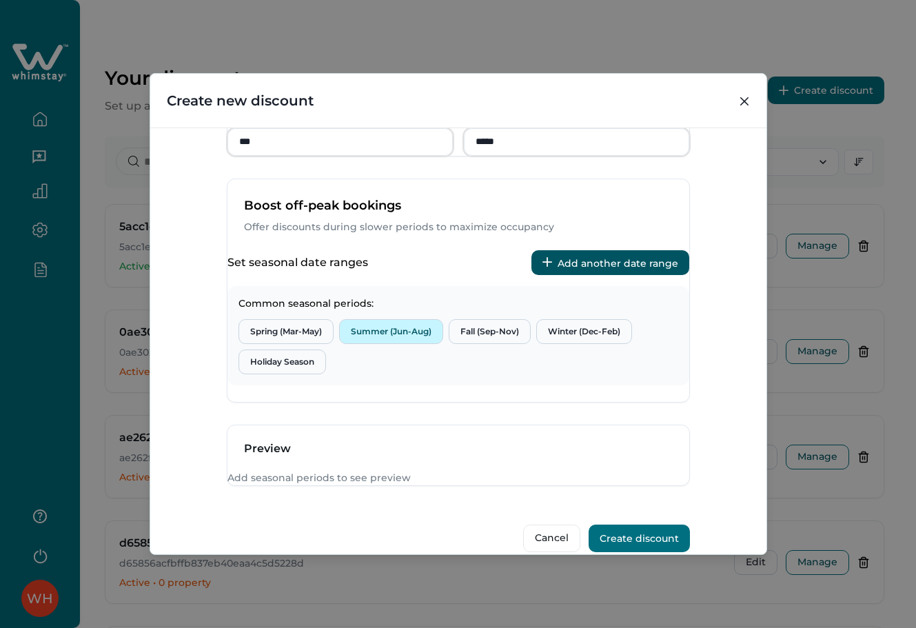
scroll to position [460, 0]
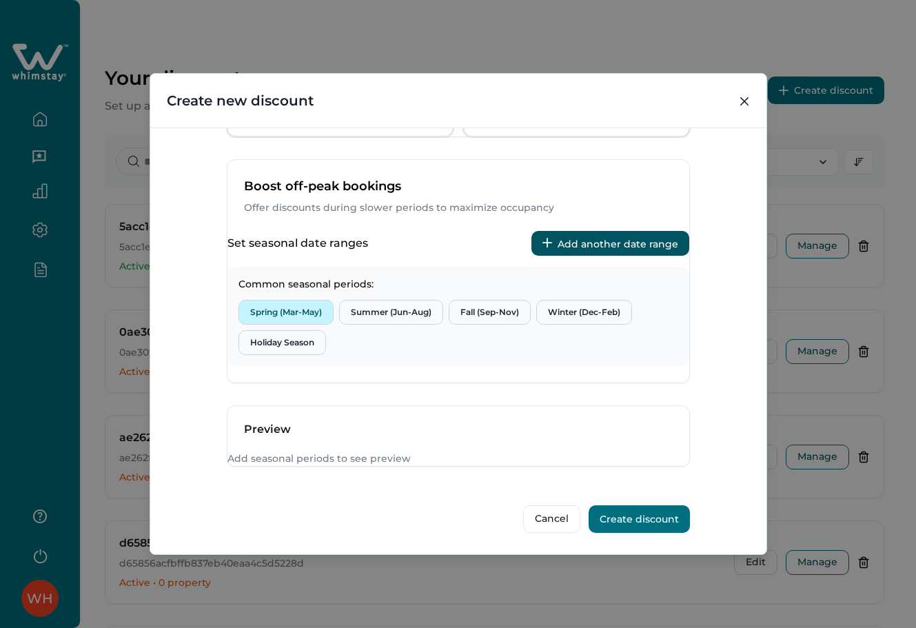
click at [302, 300] on button "Spring (Mar-May)" at bounding box center [285, 312] width 95 height 25
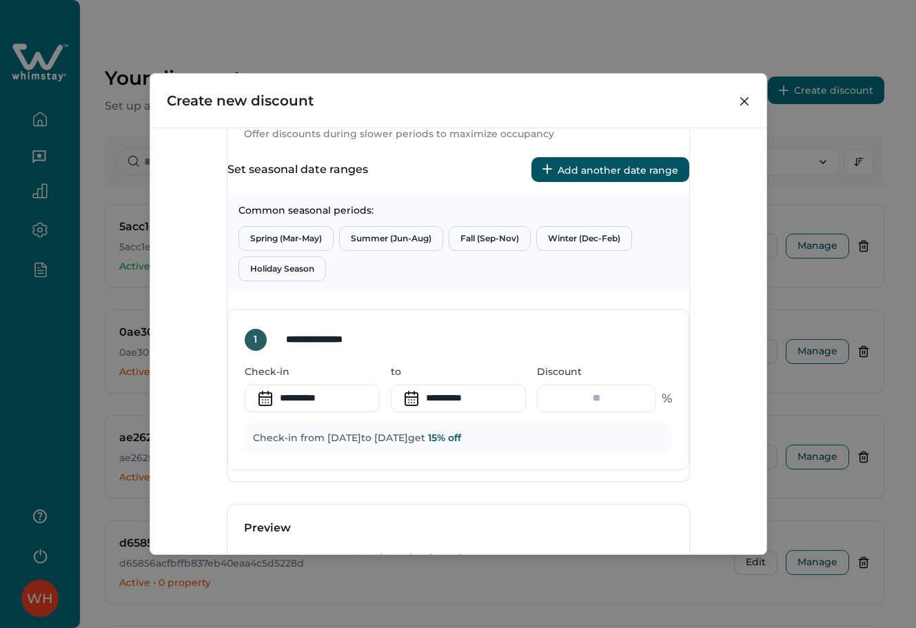
scroll to position [455, 0]
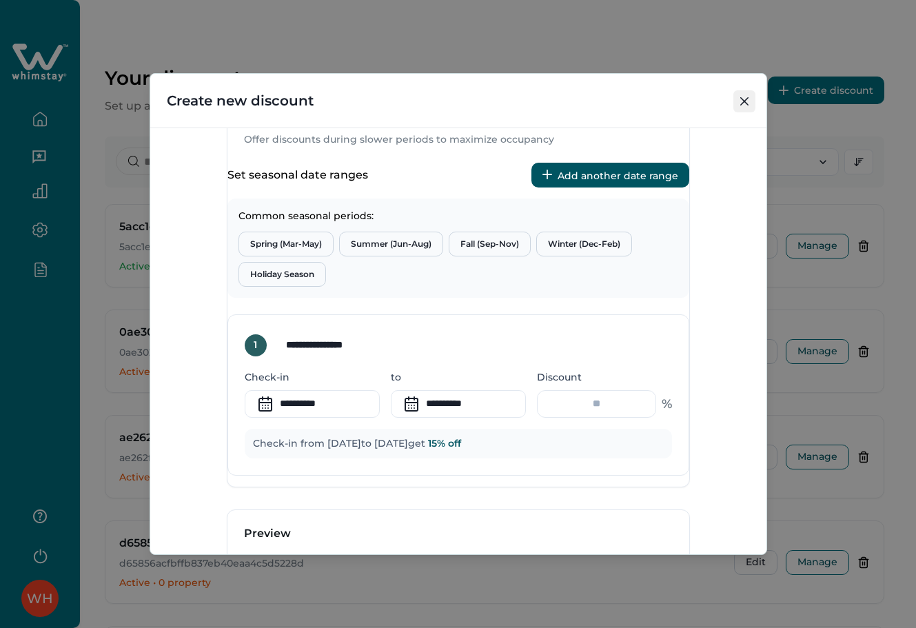
click at [750, 103] on button "Close" at bounding box center [744, 101] width 22 height 22
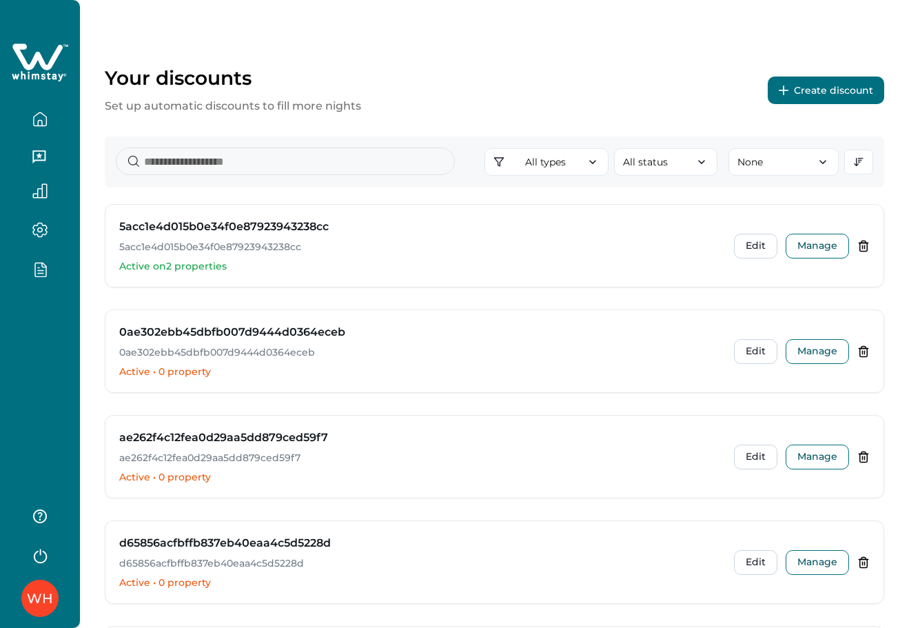
click at [839, 79] on button "Create discount" at bounding box center [826, 90] width 116 height 28
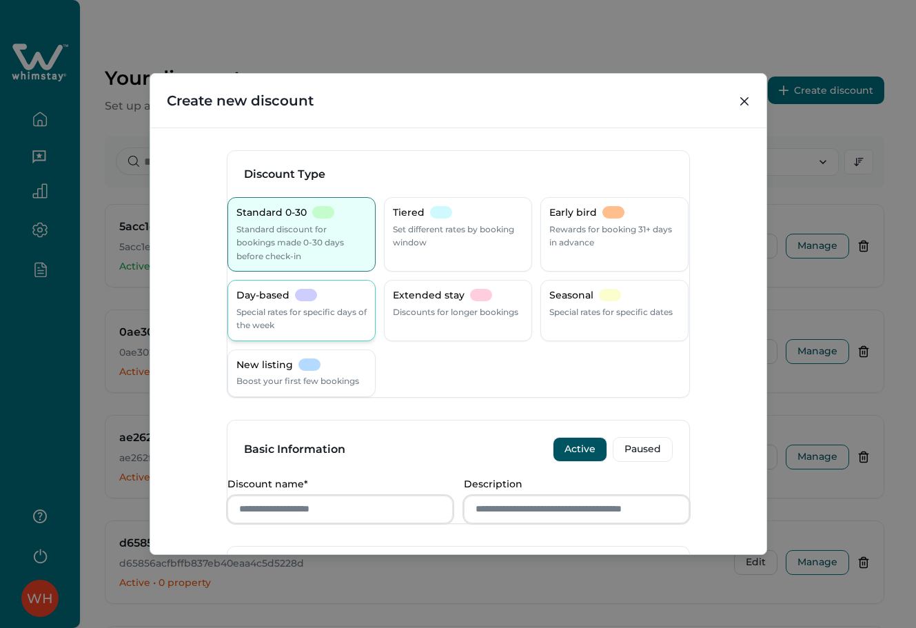
click at [253, 284] on div "Day-based Special rates for specific days of the week" at bounding box center [301, 310] width 148 height 61
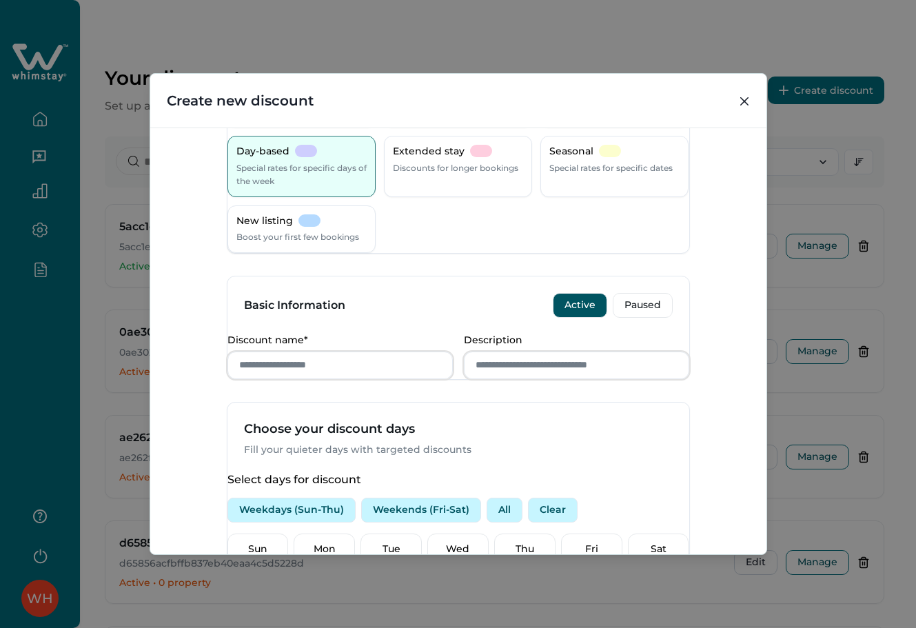
scroll to position [92, 0]
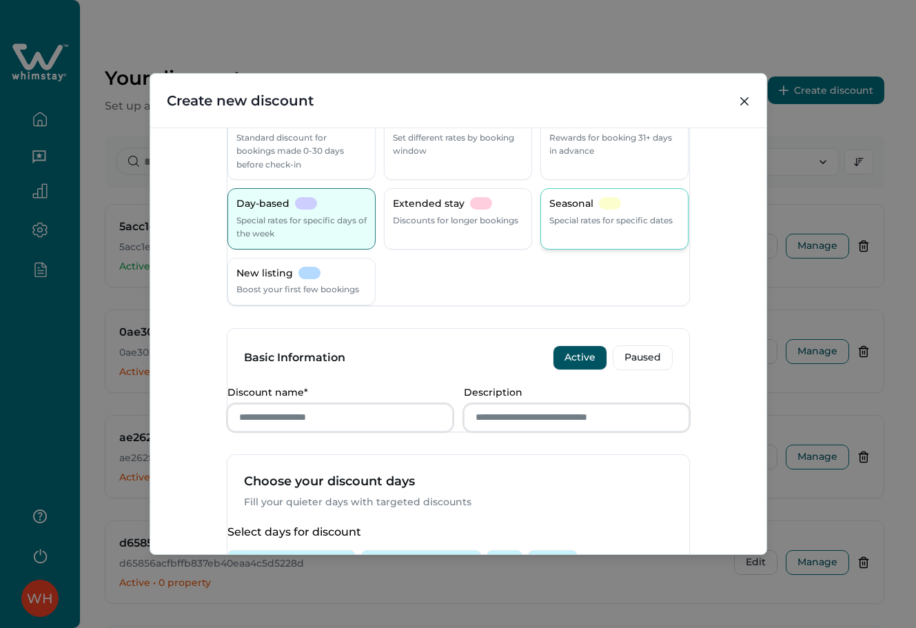
click at [561, 216] on p "Special rates for specific dates" at bounding box center [610, 221] width 123 height 14
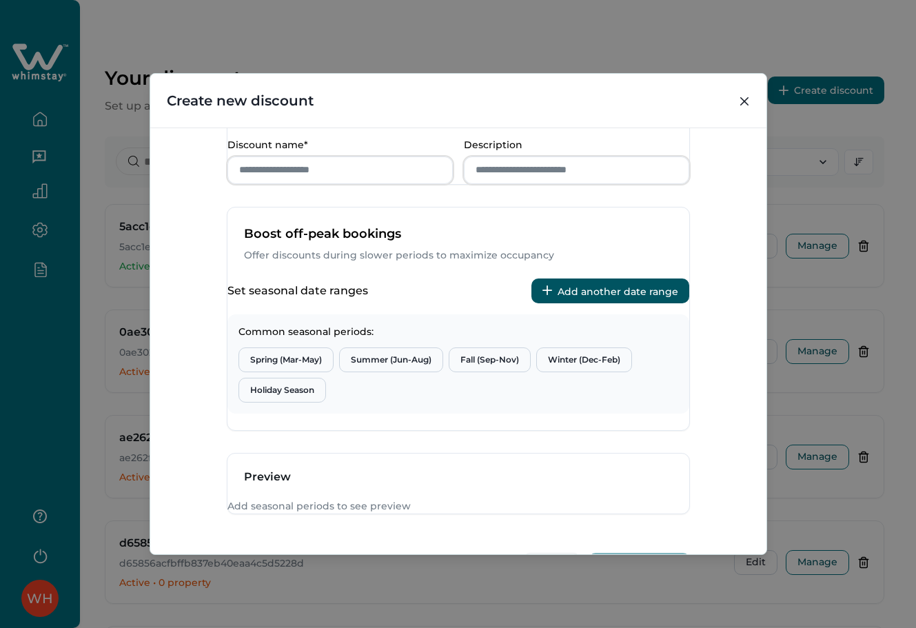
scroll to position [367, 0]
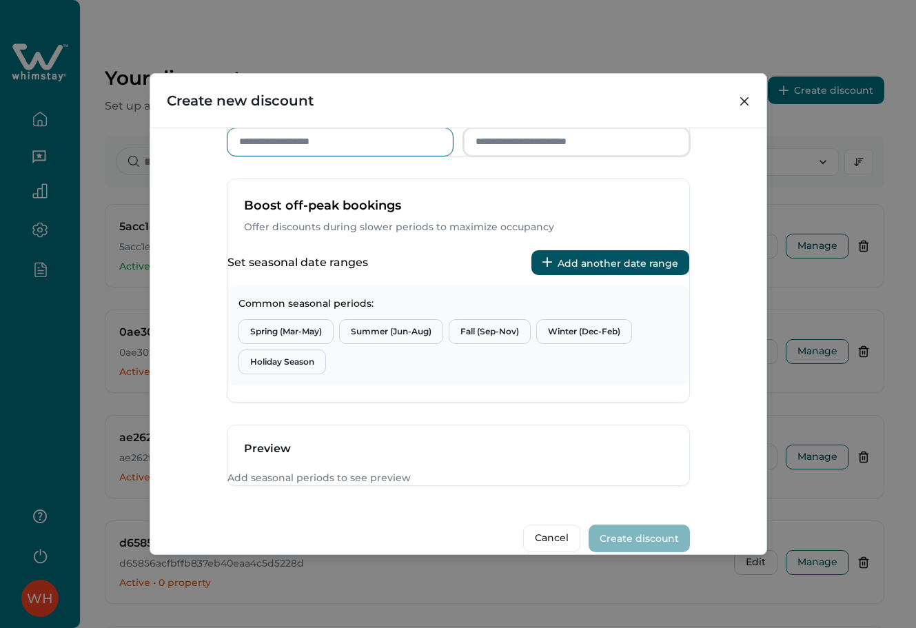
click at [358, 156] on input "Discount name*" at bounding box center [339, 142] width 225 height 28
type input "****"
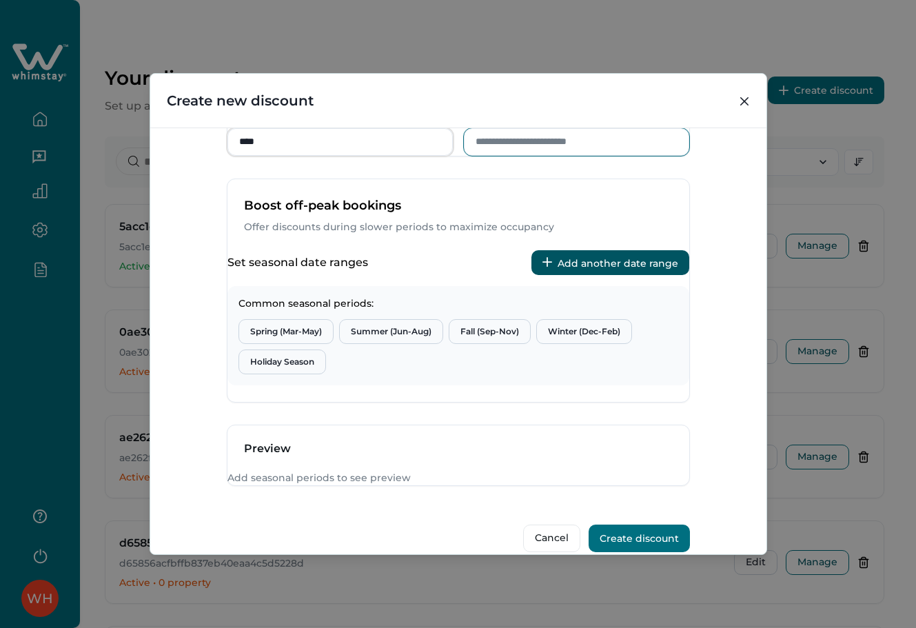
click at [527, 156] on input "Description" at bounding box center [576, 142] width 225 height 28
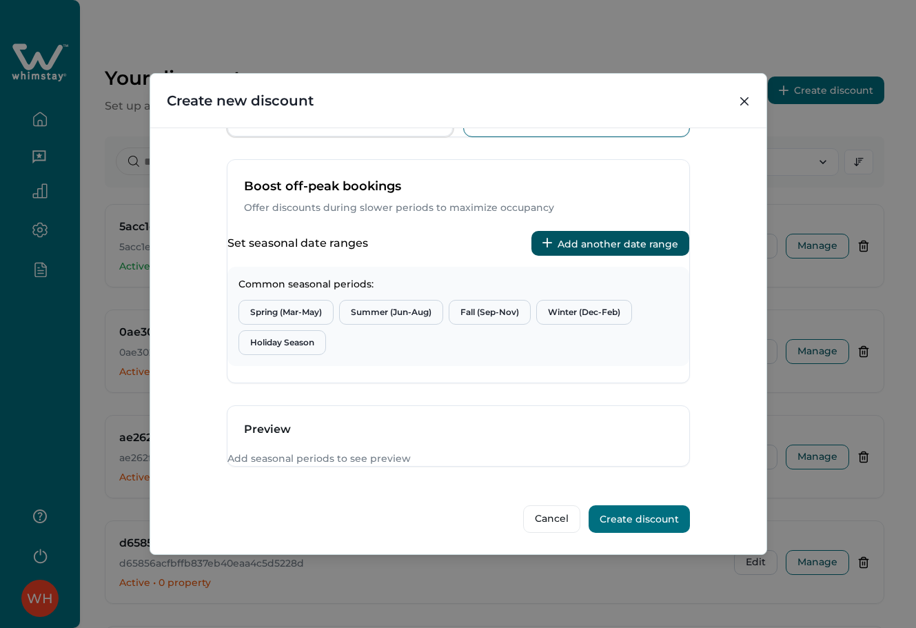
scroll to position [283, 0]
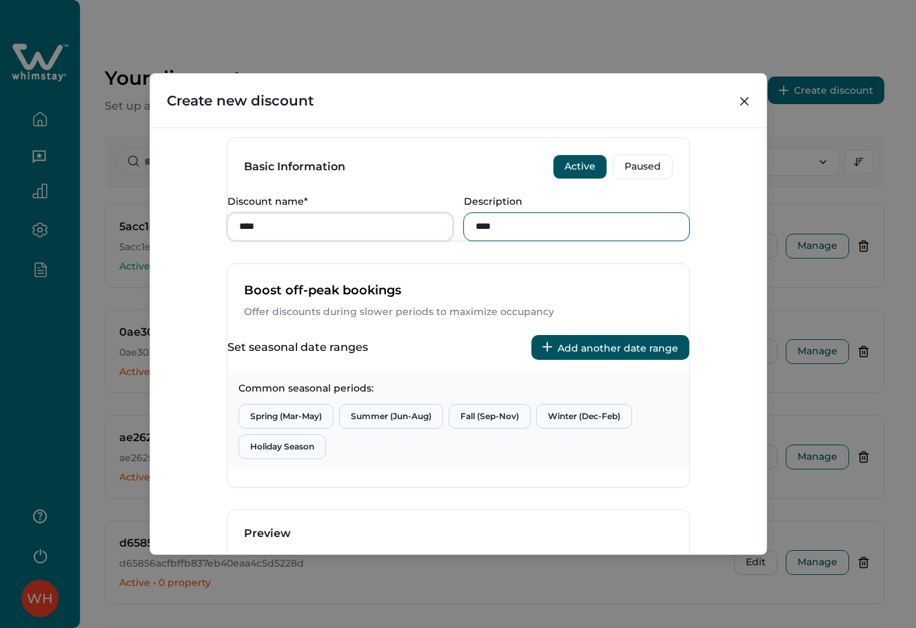
type input "****"
